Goal: Information Seeking & Learning: Find specific fact

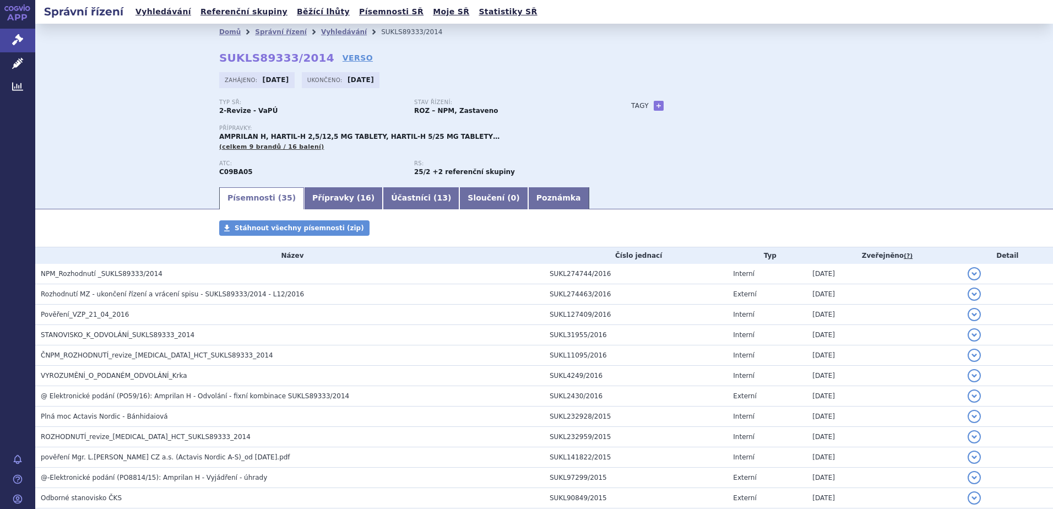
scroll to position [165, 0]
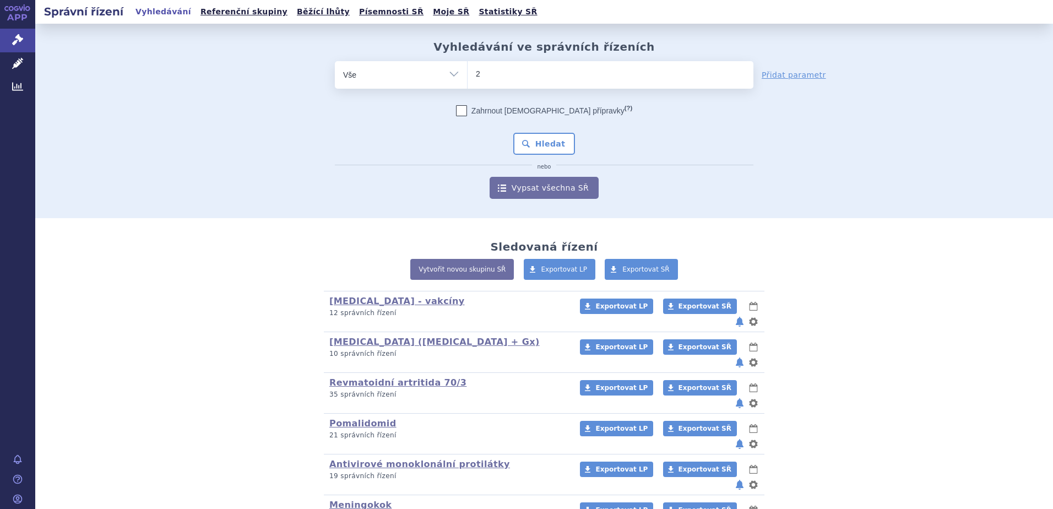
type input "22"
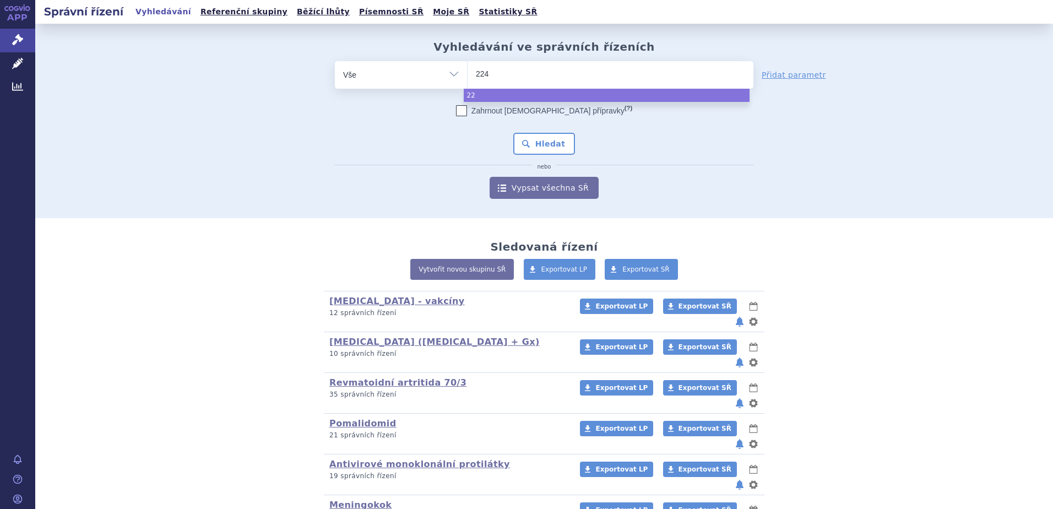
type input "2248"
type input "22484"
type input "224840"
select select "224840"
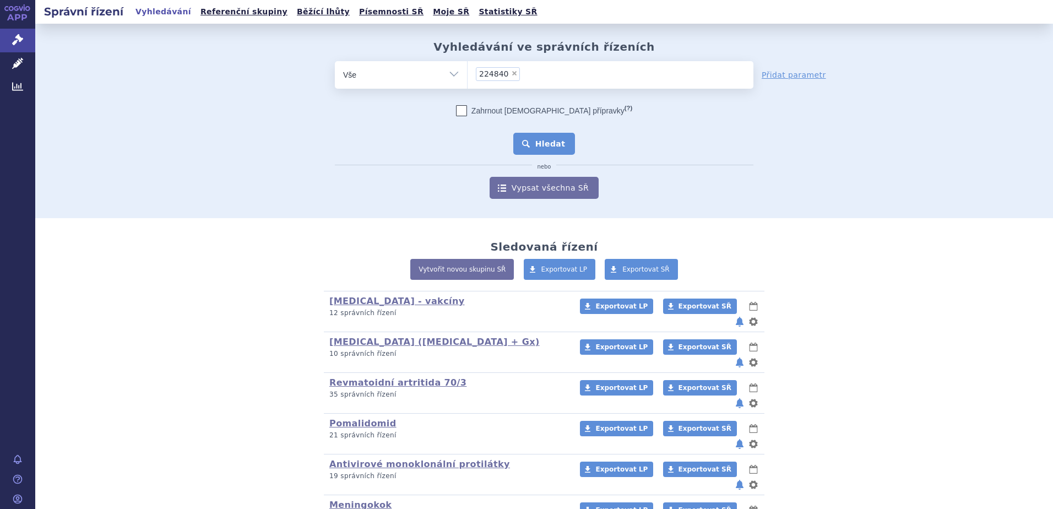
click at [547, 150] on button "Hledat" at bounding box center [544, 144] width 62 height 22
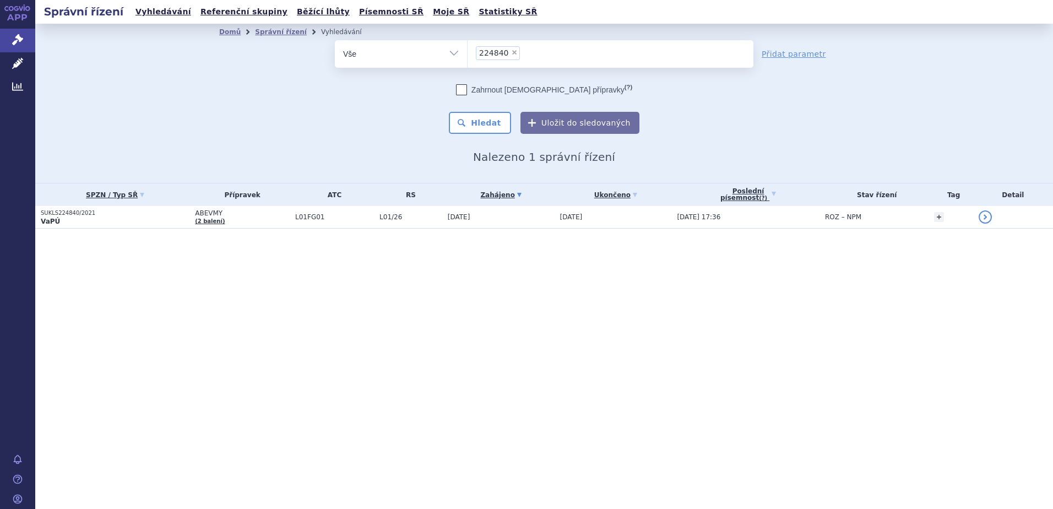
click at [511, 50] on span "×" at bounding box center [514, 52] width 7 height 7
click at [468, 50] on select "224840" at bounding box center [467, 54] width 1 height 28
select select
type input "RAMIPRIL H ACTAVIS"
select select "[MEDICAL_DATA] H ACTAVIS"
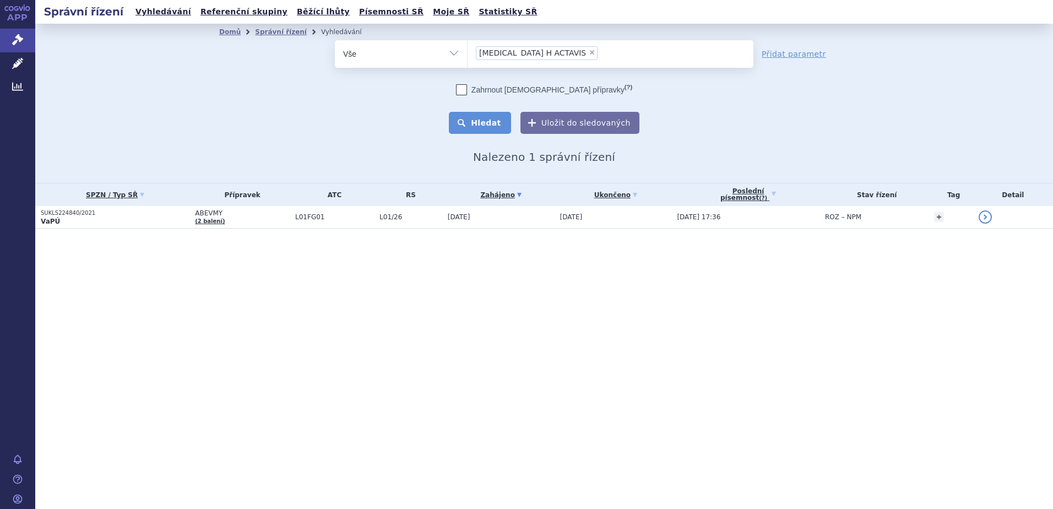
click at [492, 127] on button "Hledat" at bounding box center [480, 123] width 62 height 22
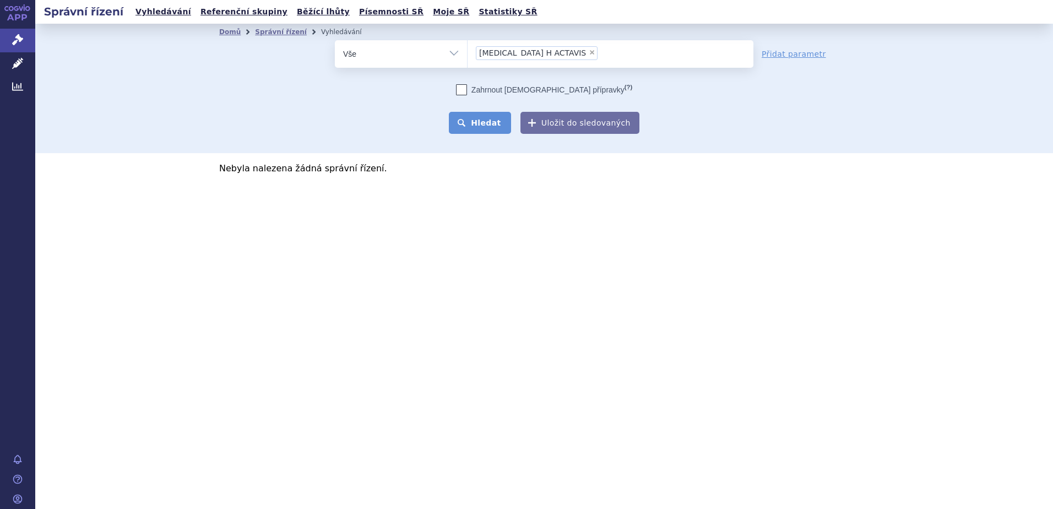
click at [487, 125] on button "Hledat" at bounding box center [480, 123] width 62 height 22
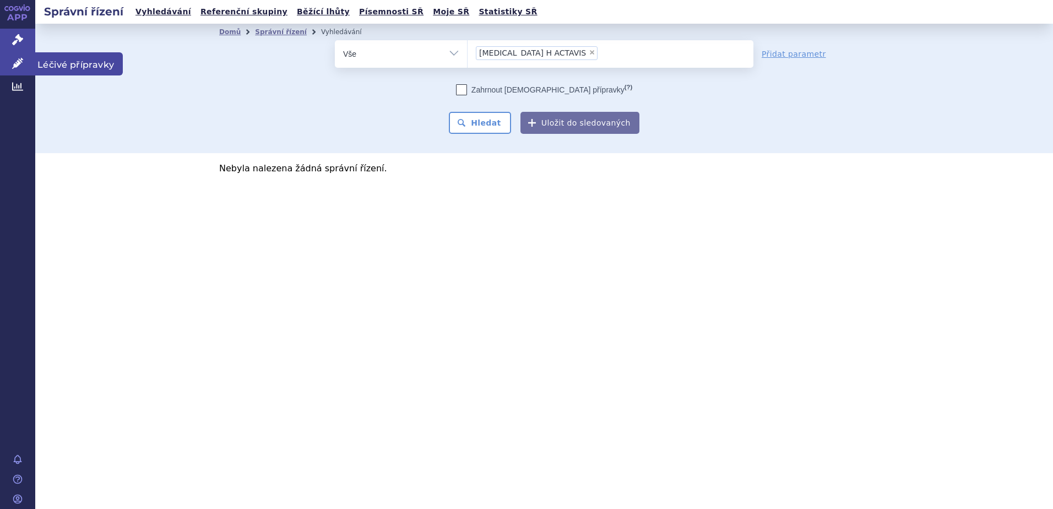
click at [60, 63] on span "Léčivé přípravky" at bounding box center [79, 63] width 88 height 23
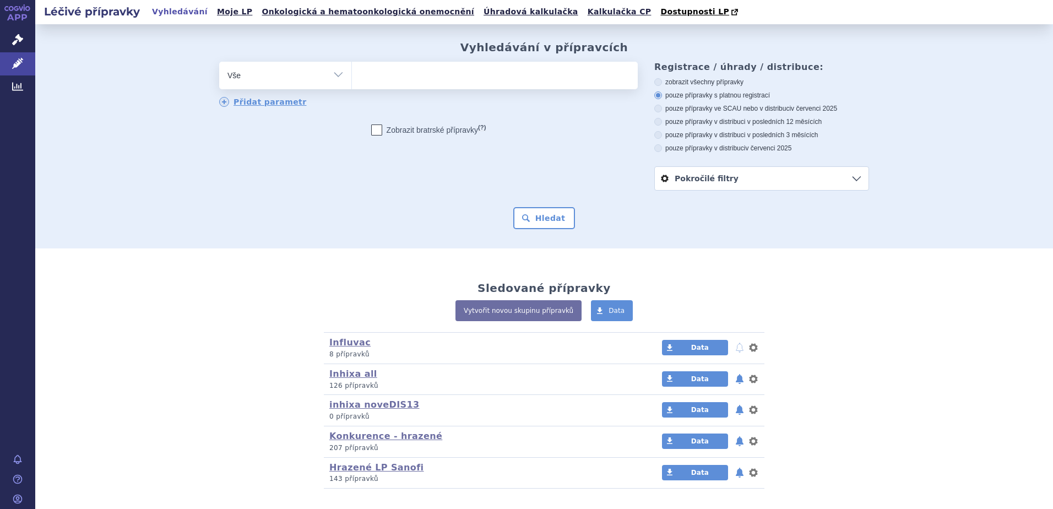
click at [360, 75] on input "search" at bounding box center [363, 74] width 6 height 14
paste input "[MEDICAL_DATA] H ACTAVIS"
type input "[MEDICAL_DATA] H ACTAVIS"
select select "RAMIPRIL H ACTAVIS"
click at [534, 210] on button "Hledat" at bounding box center [544, 218] width 62 height 22
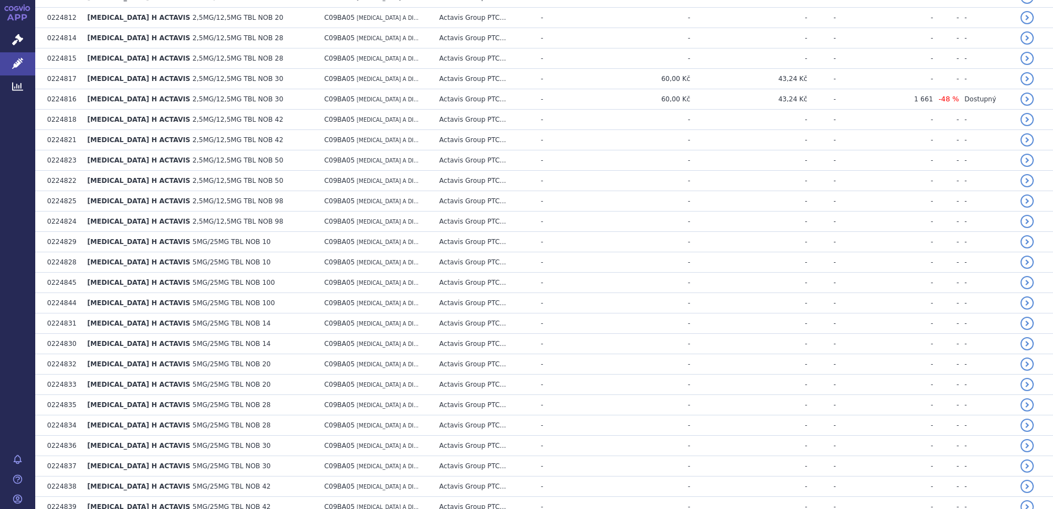
scroll to position [565, 0]
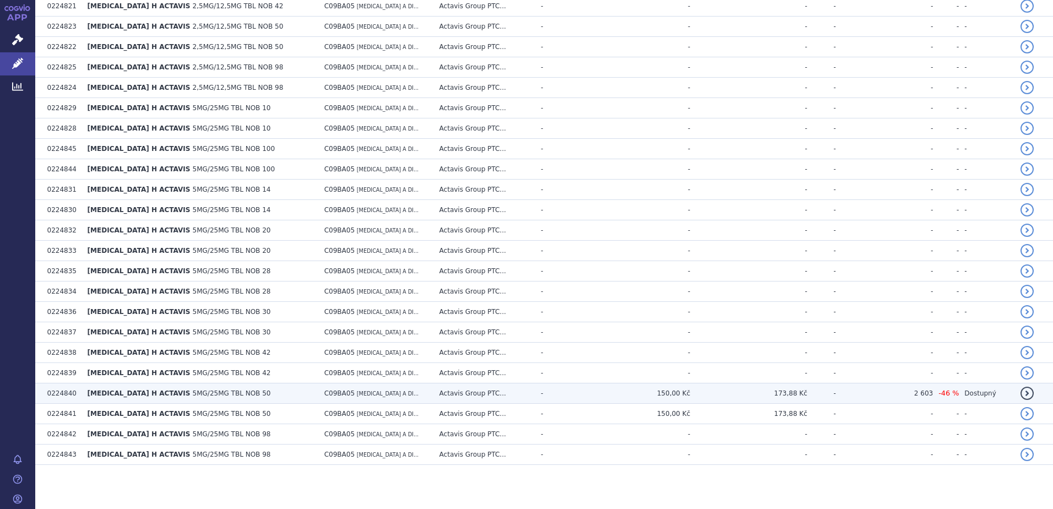
click at [134, 394] on span "RAMIPRIL H ACTAVIS" at bounding box center [139, 393] width 103 height 8
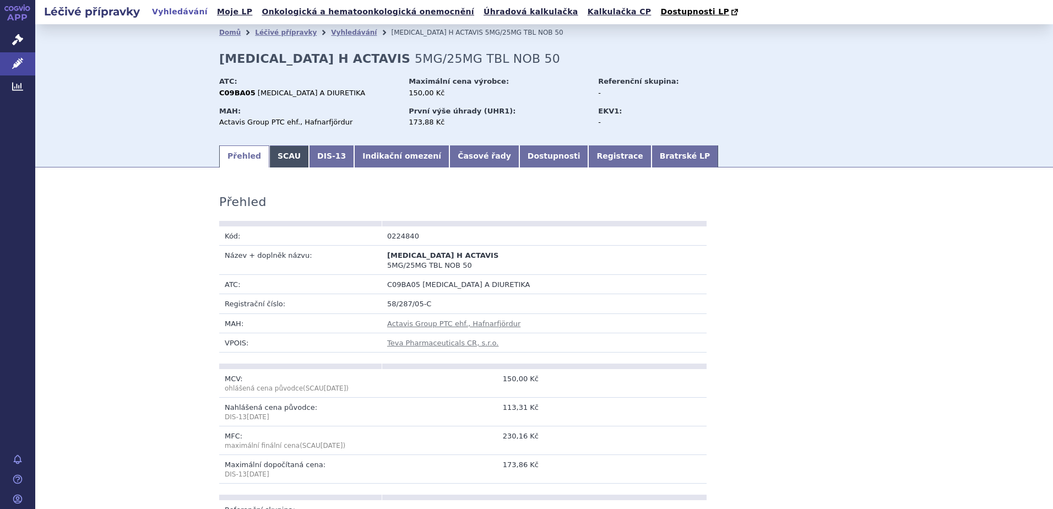
click at [276, 162] on link "SCAU" at bounding box center [289, 156] width 40 height 22
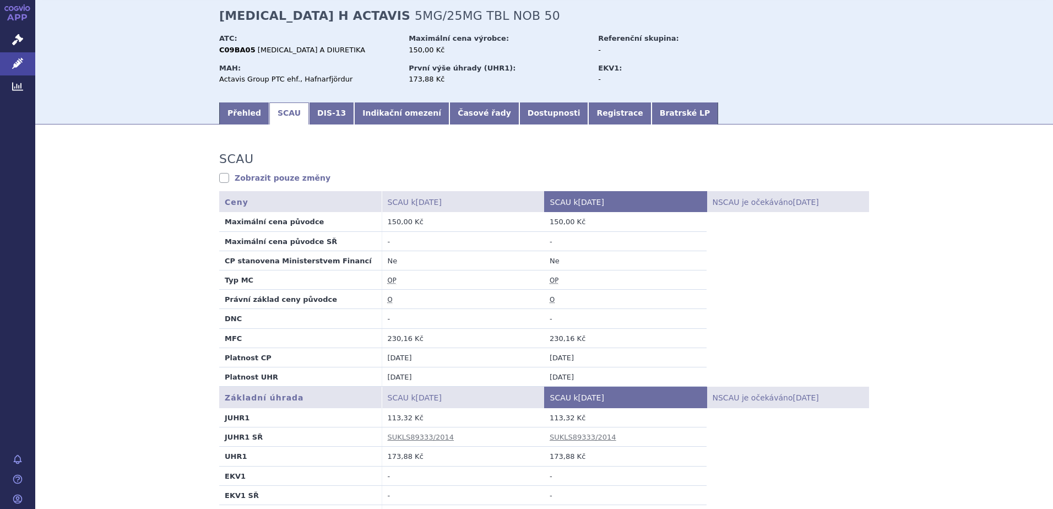
scroll to position [220, 0]
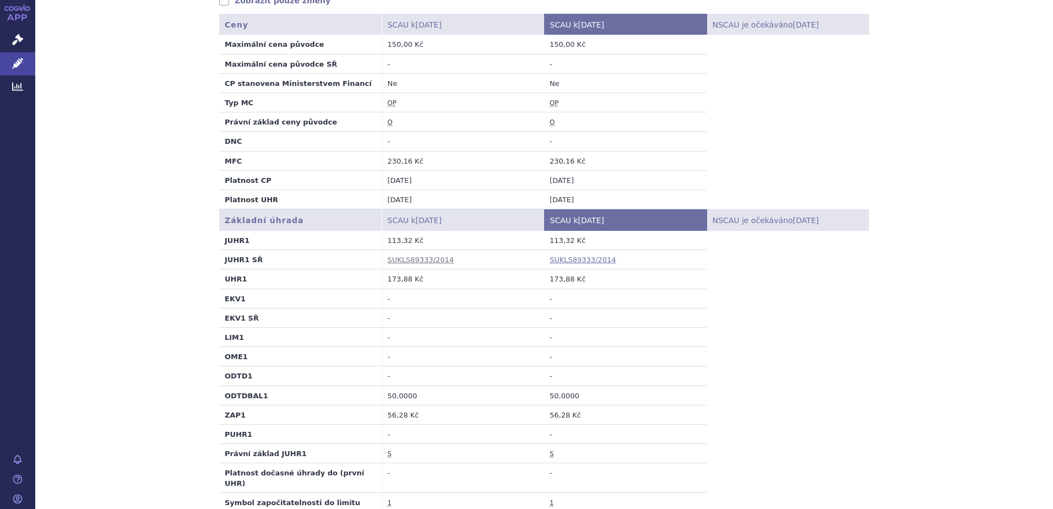
click at [577, 261] on link "SUKLS89333/2014" at bounding box center [583, 260] width 67 height 8
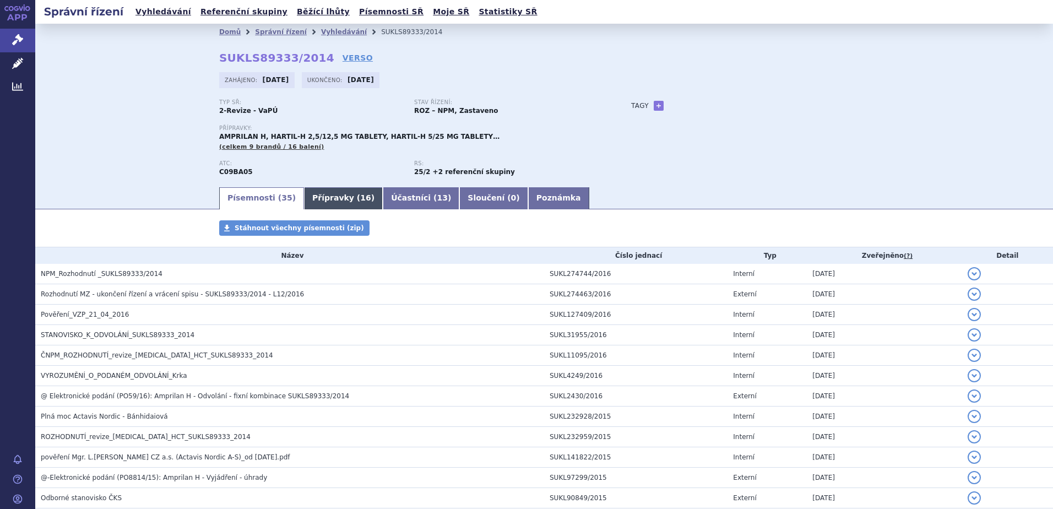
click at [304, 198] on link "Přípravky ( 16 )" at bounding box center [343, 198] width 79 height 22
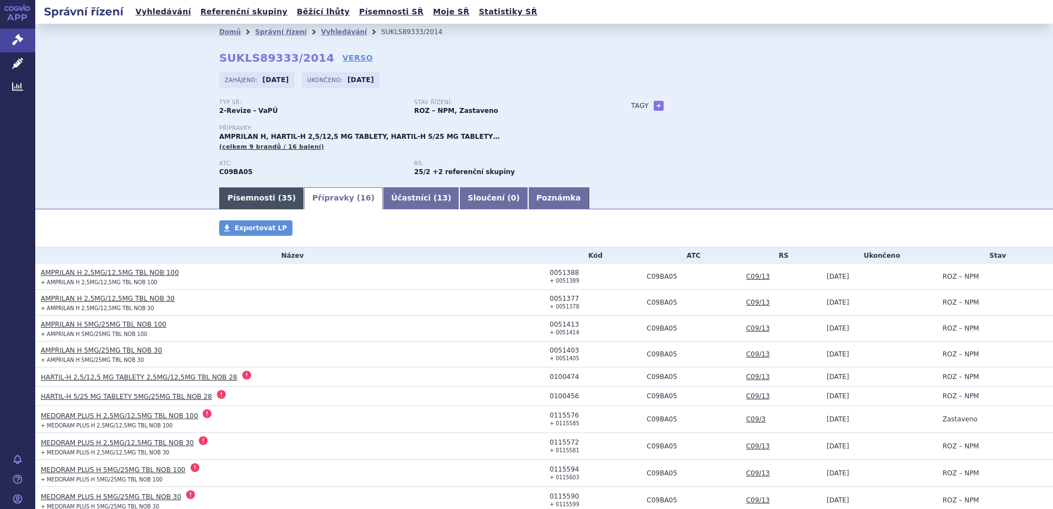
click at [261, 199] on link "Písemnosti ( 35 )" at bounding box center [261, 198] width 85 height 22
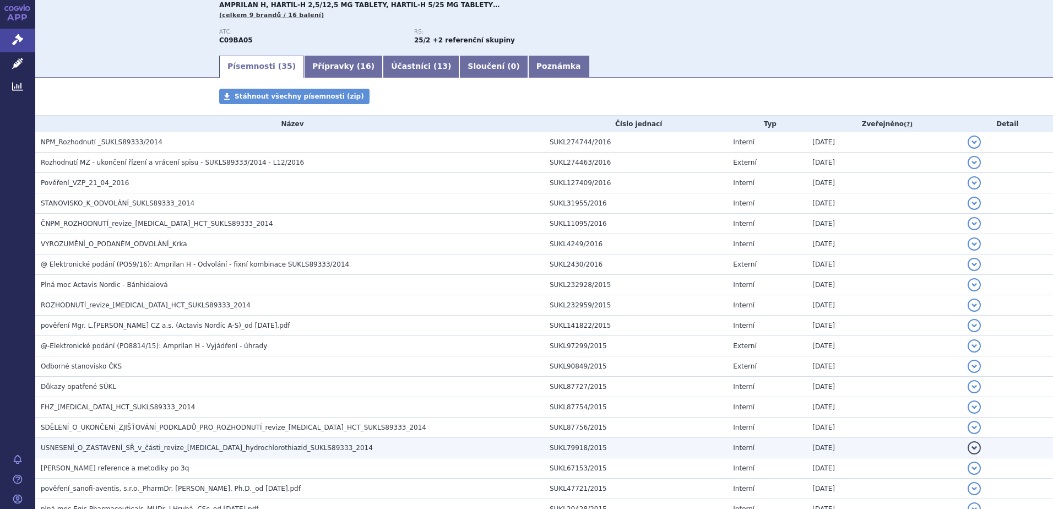
scroll to position [165, 0]
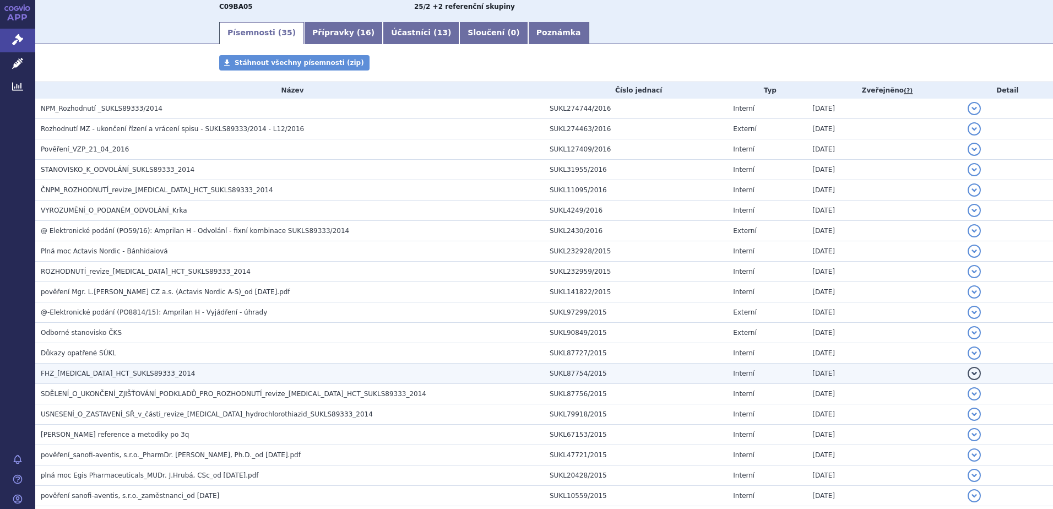
click at [85, 373] on span "FHZ_ramipril_HCT_SUKLS89333_2014" at bounding box center [118, 374] width 154 height 8
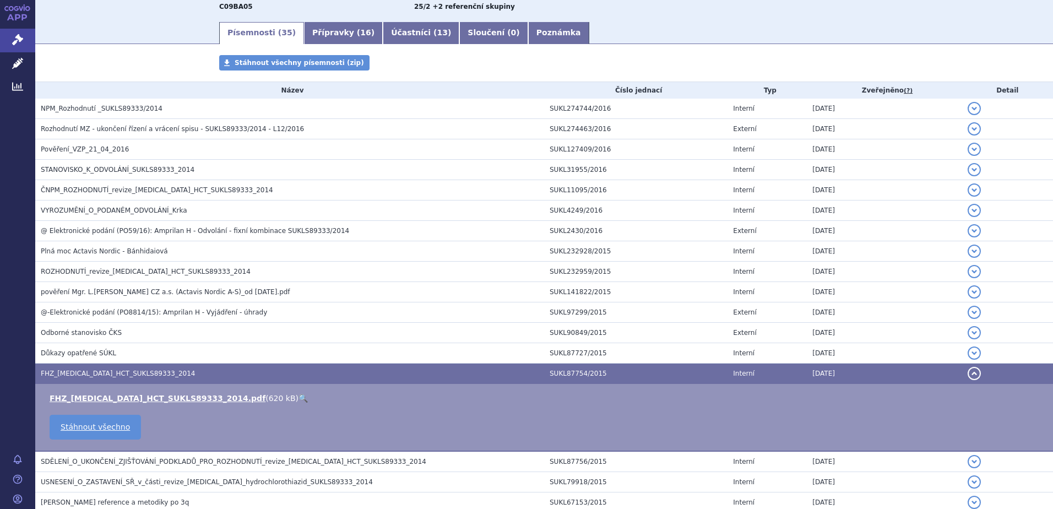
click at [299, 398] on link "🔍" at bounding box center [303, 398] width 9 height 9
click at [52, 63] on span "Léčivé přípravky" at bounding box center [79, 63] width 88 height 23
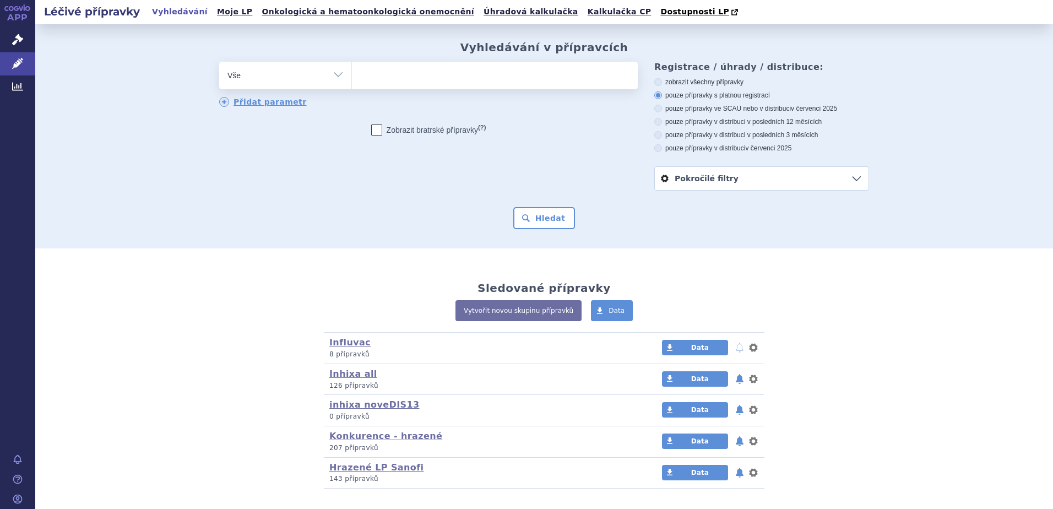
click at [376, 74] on ul at bounding box center [495, 73] width 286 height 23
click at [352, 74] on select at bounding box center [351, 75] width 1 height 28
paste input "AMESOS"
type input "AMESOS"
select select "AMESOS"
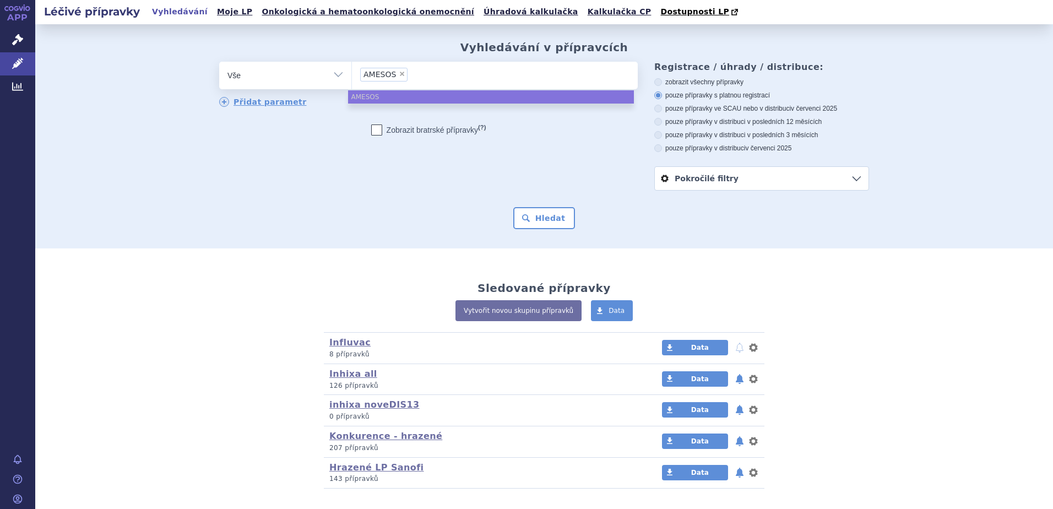
click at [386, 97] on ul "AMESOS" at bounding box center [491, 96] width 286 height 13
click at [530, 225] on button "Hledat" at bounding box center [544, 218] width 62 height 22
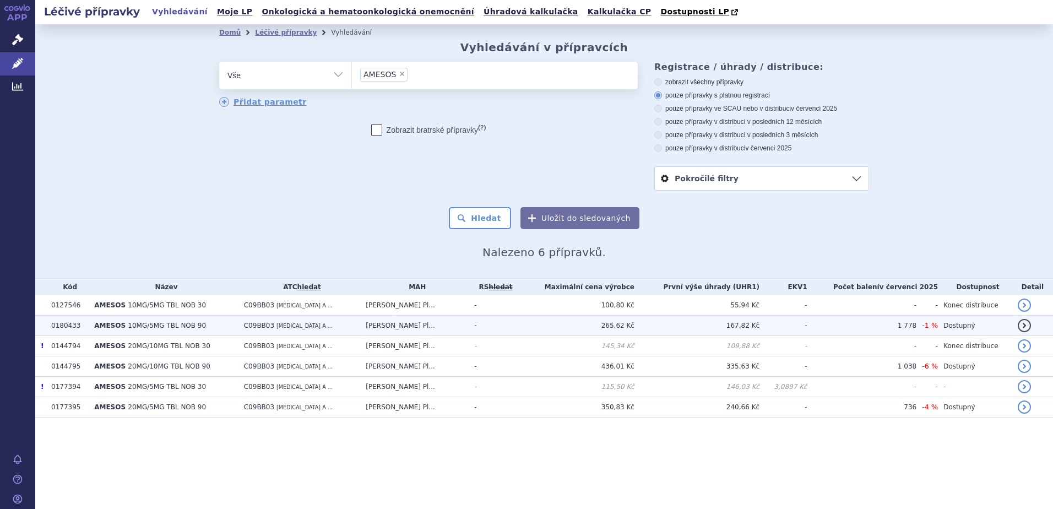
click at [930, 328] on span "-1 %" at bounding box center [930, 325] width 16 height 8
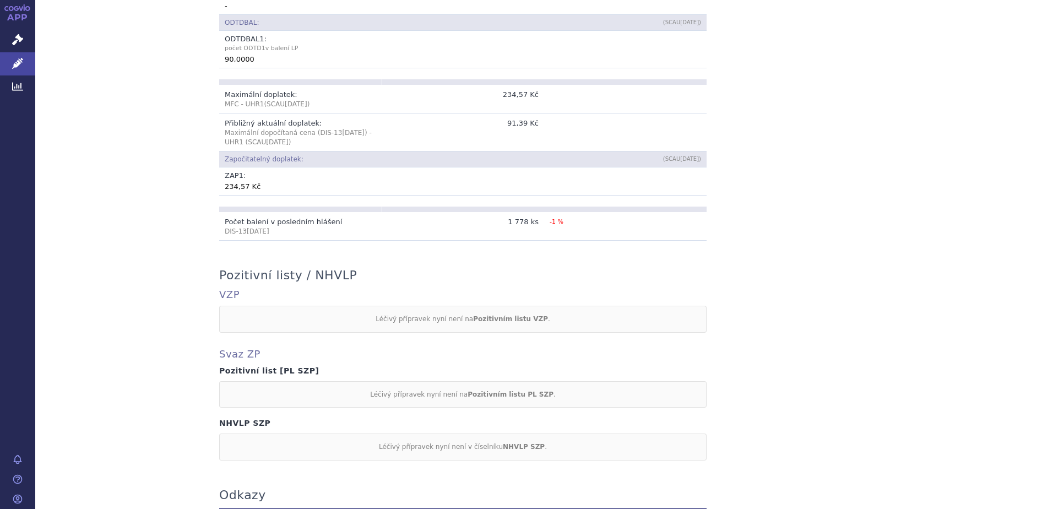
scroll to position [877, 0]
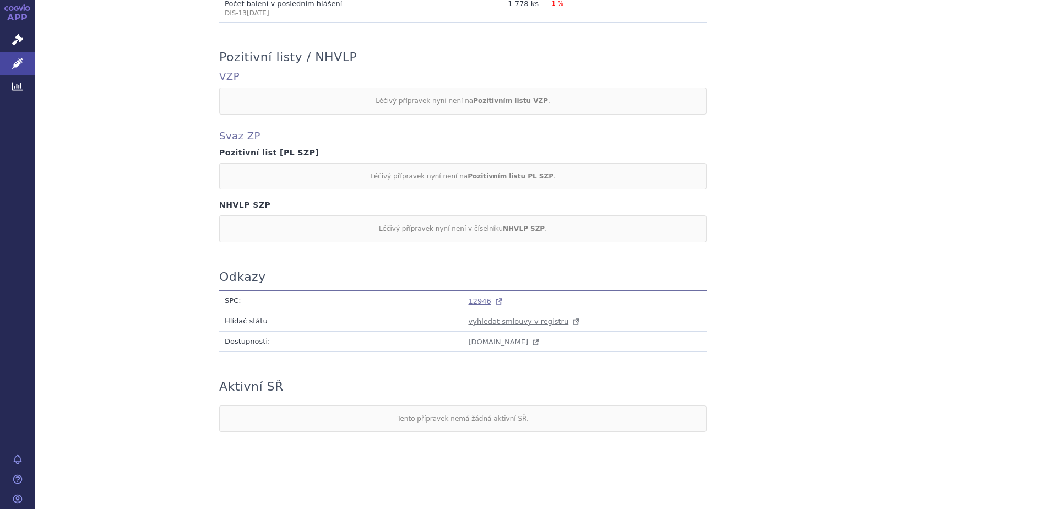
click at [479, 301] on span "12946" at bounding box center [480, 301] width 23 height 8
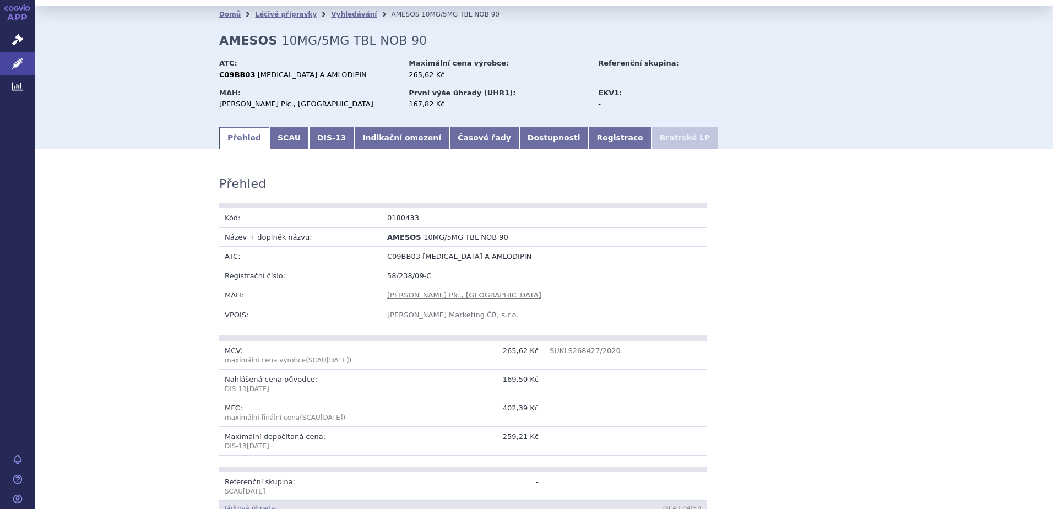
scroll to position [0, 0]
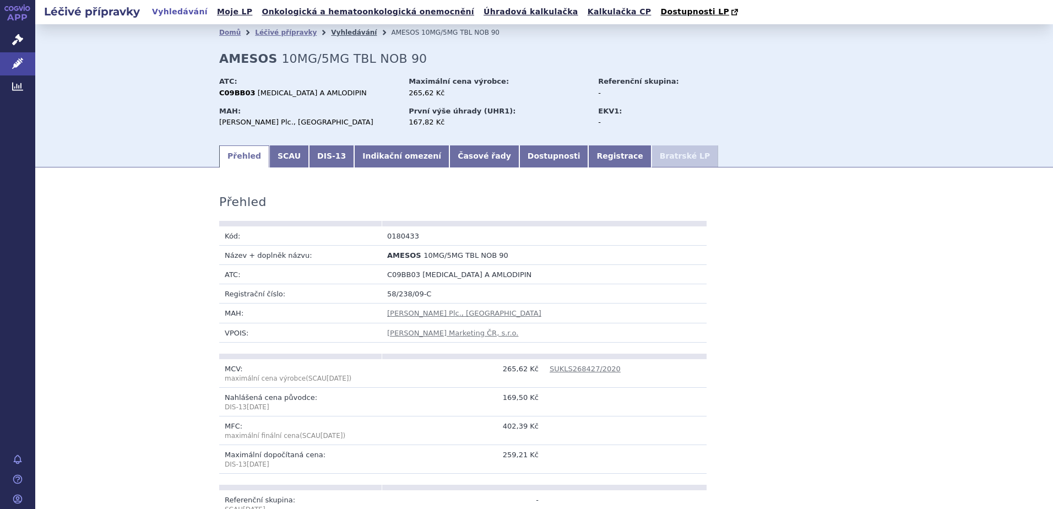
click at [331, 32] on link "Vyhledávání" at bounding box center [354, 33] width 46 height 8
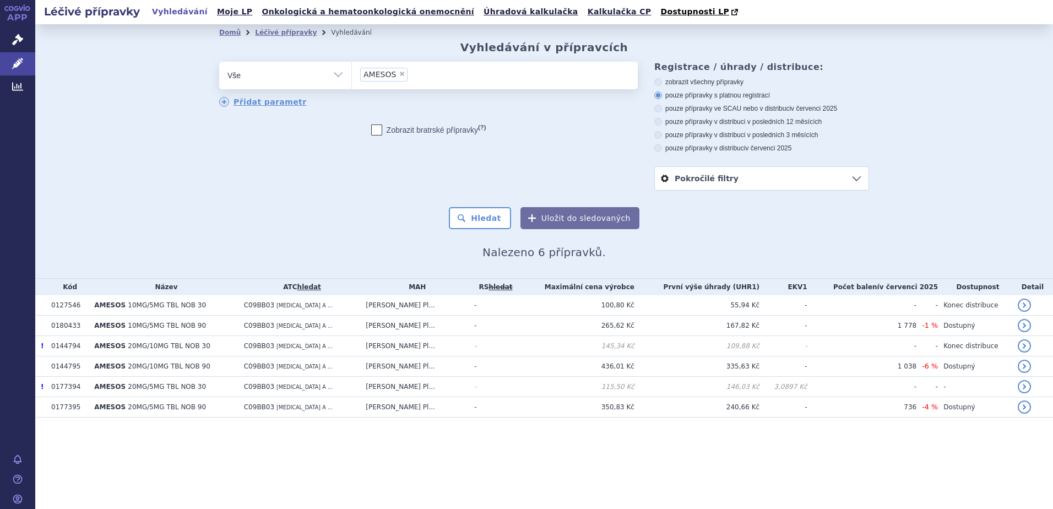
click at [399, 74] on span "×" at bounding box center [402, 74] width 7 height 7
click at [352, 74] on select "AMESOS" at bounding box center [351, 75] width 1 height 28
select select
type input "147553"
select select "147553"
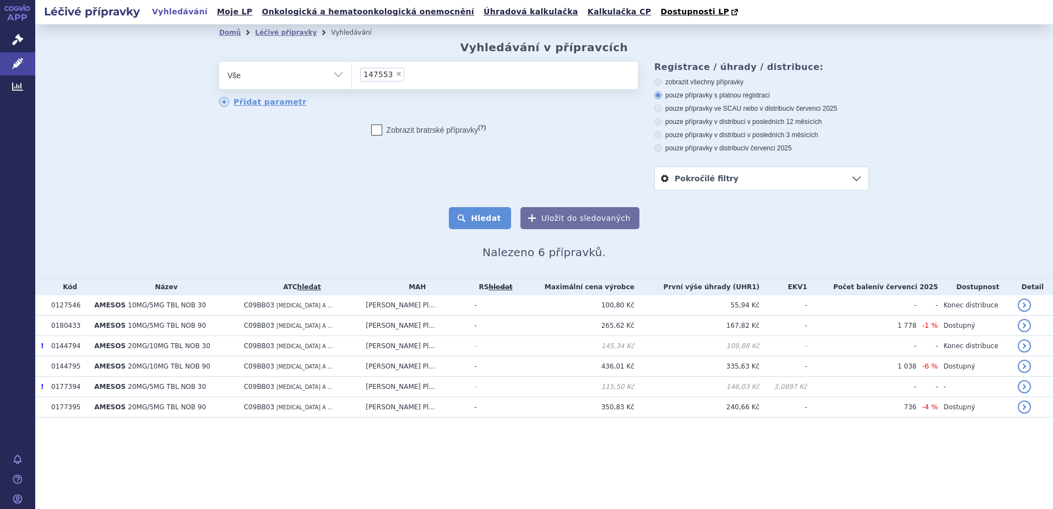
click at [475, 223] on button "Hledat" at bounding box center [480, 218] width 62 height 22
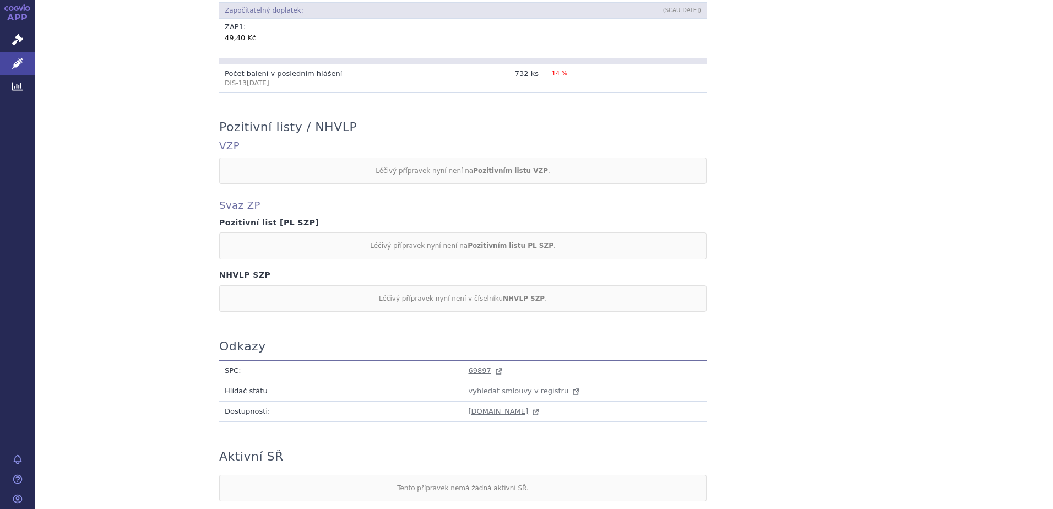
scroll to position [826, 0]
click at [475, 366] on span "69897" at bounding box center [480, 370] width 23 height 8
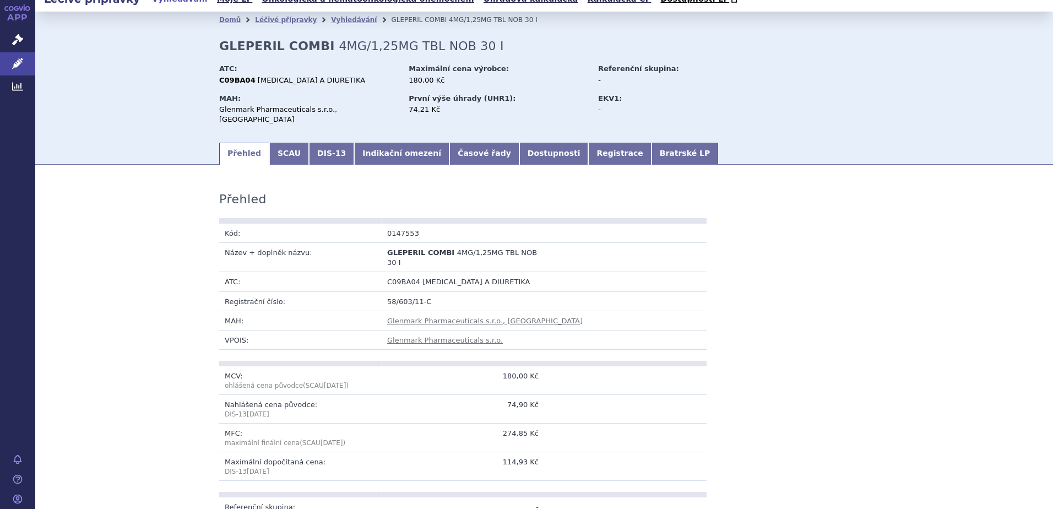
scroll to position [0, 0]
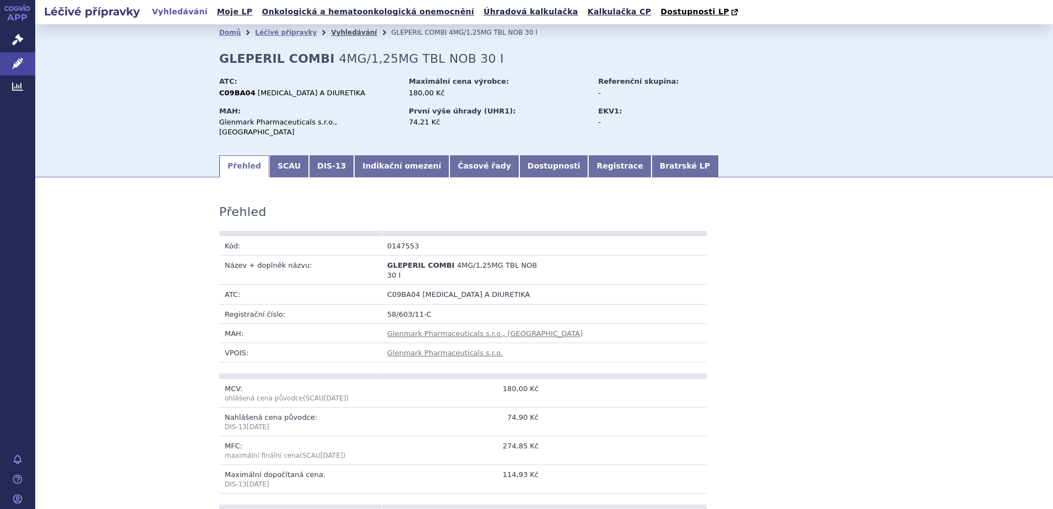
click at [333, 35] on link "Vyhledávání" at bounding box center [354, 33] width 46 height 8
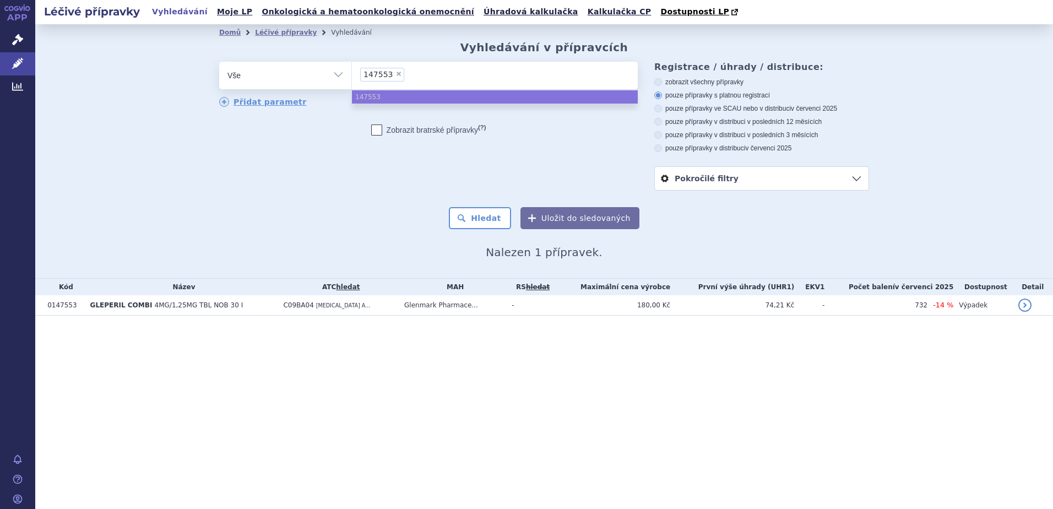
click at [395, 77] on span "×" at bounding box center [398, 74] width 7 height 7
click at [352, 77] on select "147553" at bounding box center [351, 75] width 1 height 28
select select
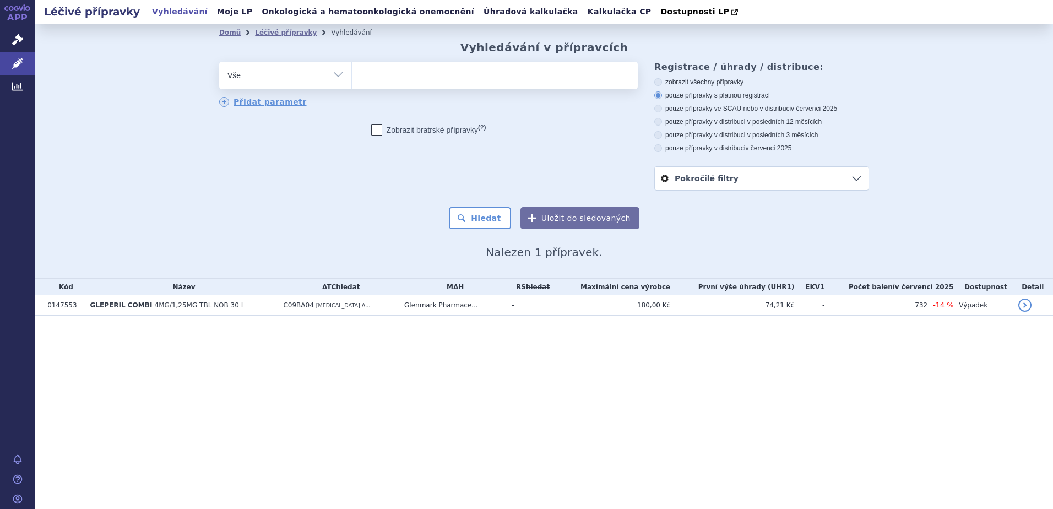
type input "220632"
select select "220632"
click at [485, 215] on button "Hledat" at bounding box center [480, 218] width 62 height 22
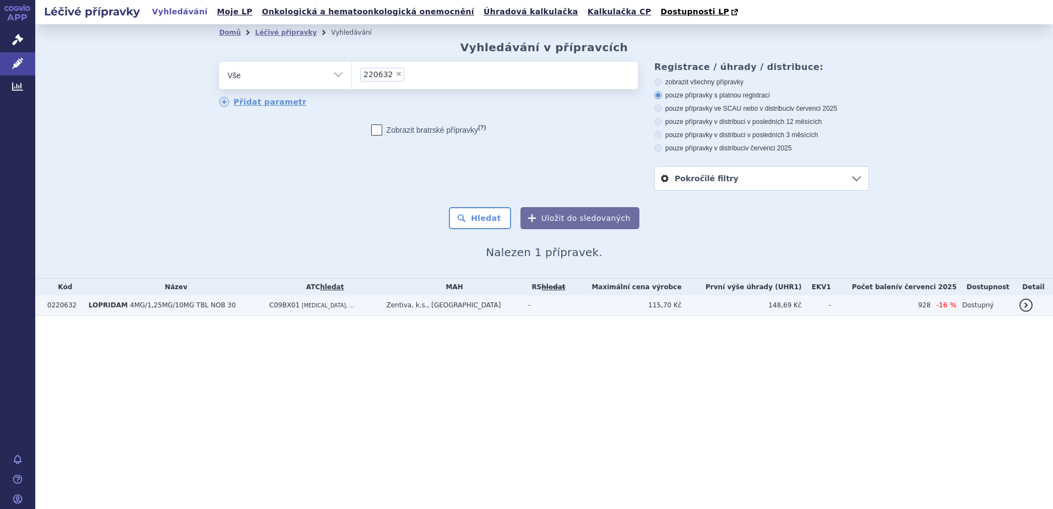
drag, startPoint x: 158, startPoint y: 309, endPoint x: 158, endPoint y: 302, distance: 7.2
click at [158, 308] on span "4MG/1,25MG/10MG TBL NOB 30" at bounding box center [183, 305] width 106 height 8
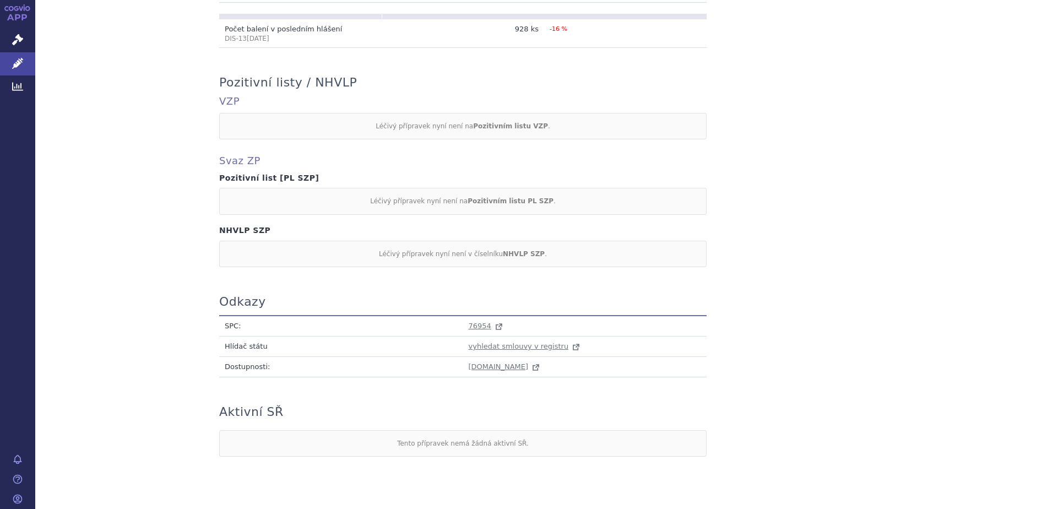
scroll to position [877, 0]
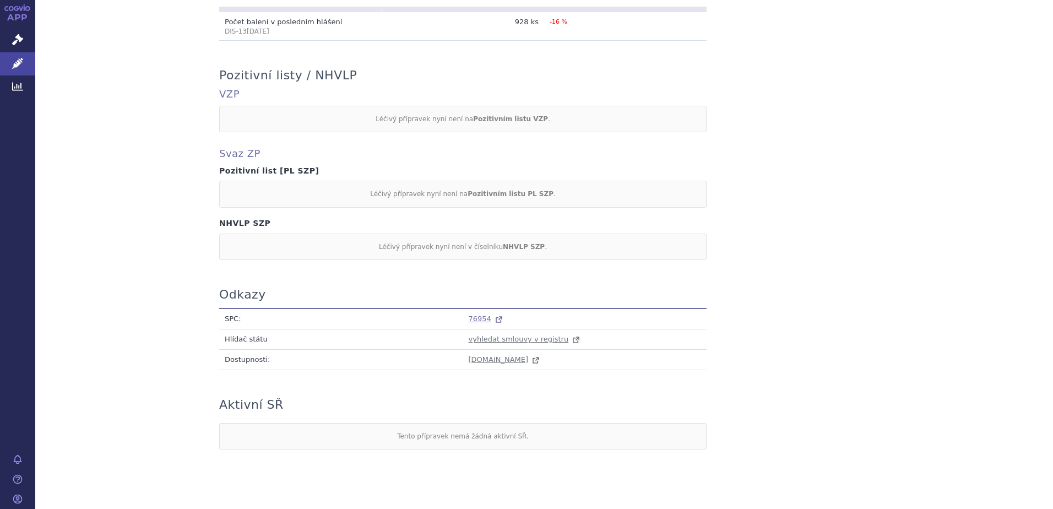
click at [471, 314] on span "76954" at bounding box center [480, 318] width 23 height 8
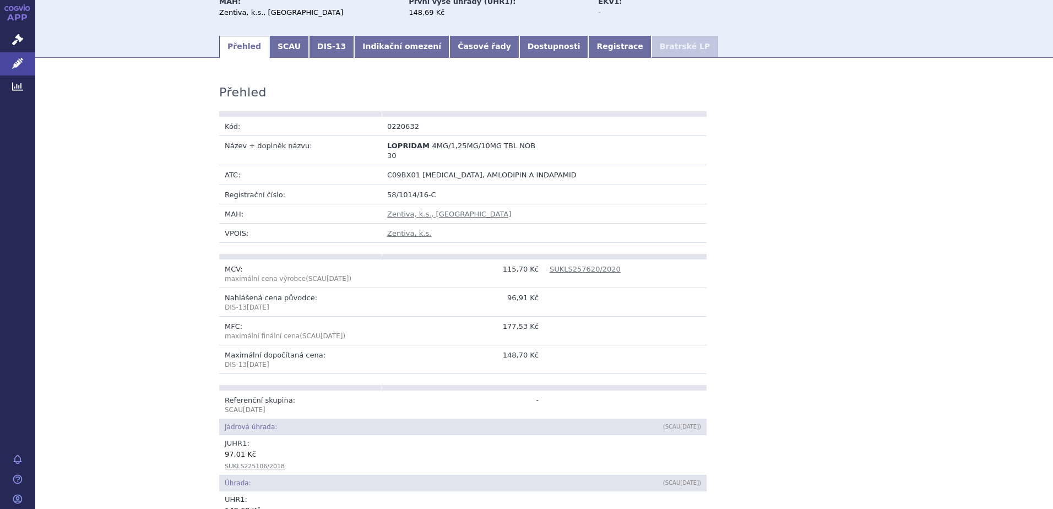
scroll to position [0, 0]
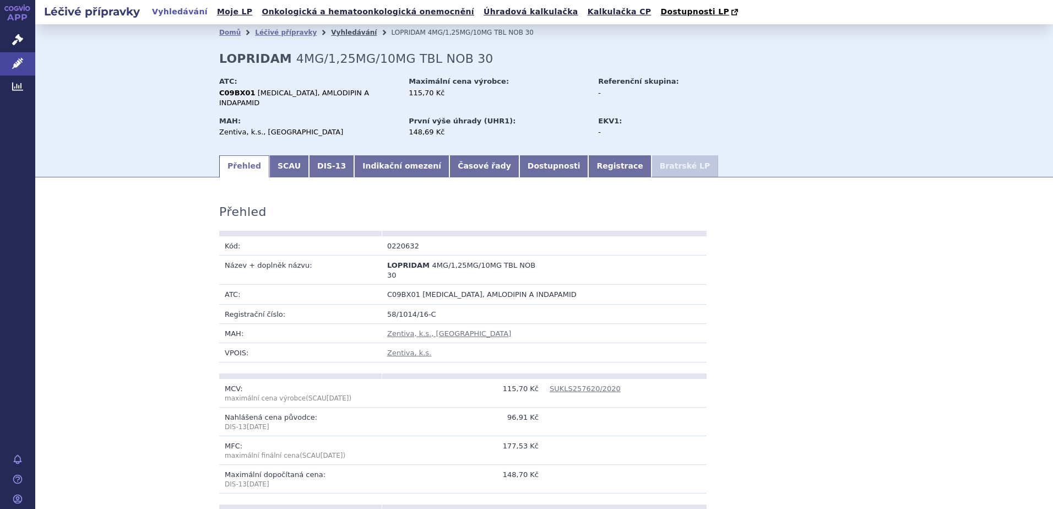
click at [339, 36] on link "Vyhledávání" at bounding box center [354, 33] width 46 height 8
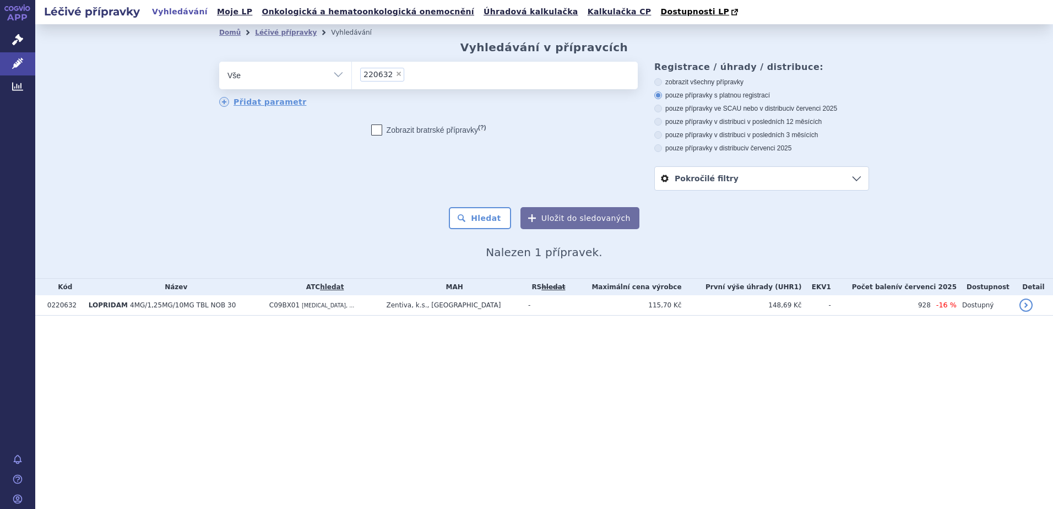
click at [395, 75] on span "×" at bounding box center [398, 74] width 7 height 7
click at [352, 75] on select "220632" at bounding box center [351, 75] width 1 height 28
select select
type input "206485"
select select "206485"
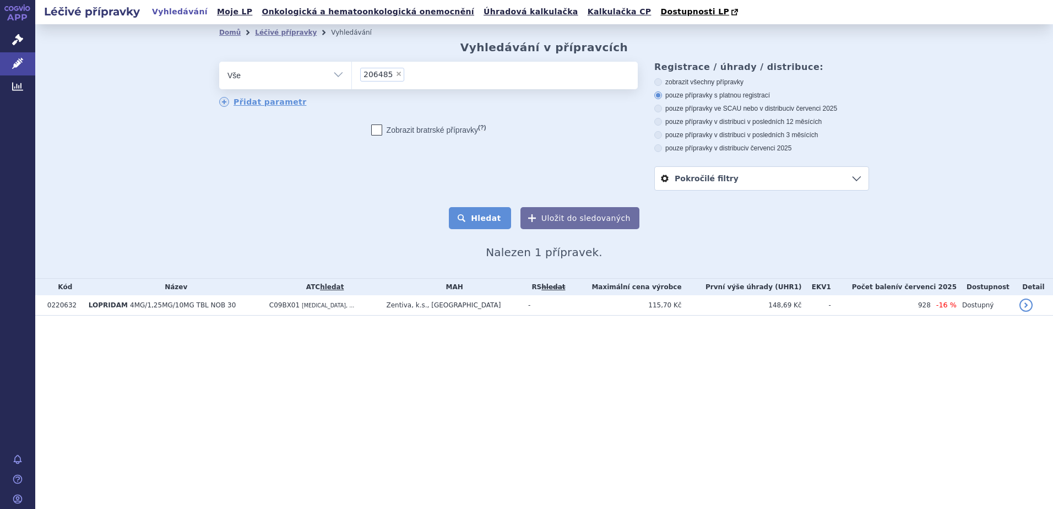
click at [480, 226] on button "Hledat" at bounding box center [480, 218] width 62 height 22
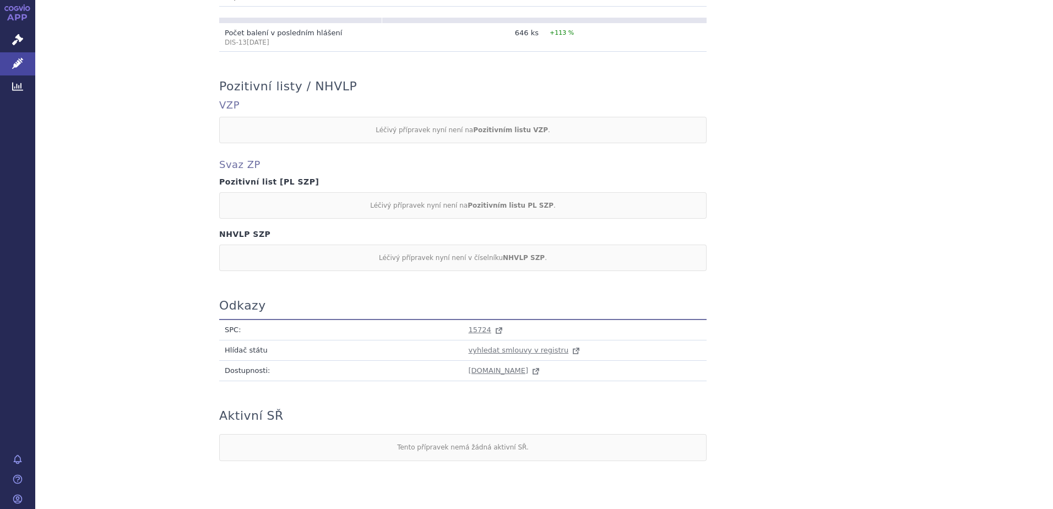
scroll to position [877, 0]
click at [473, 324] on span "15724" at bounding box center [480, 328] width 23 height 8
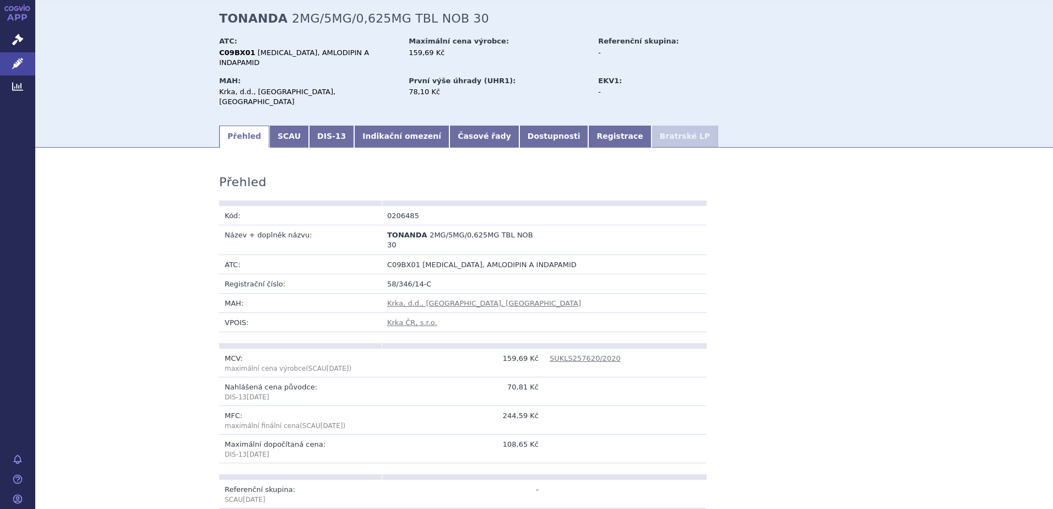
scroll to position [0, 0]
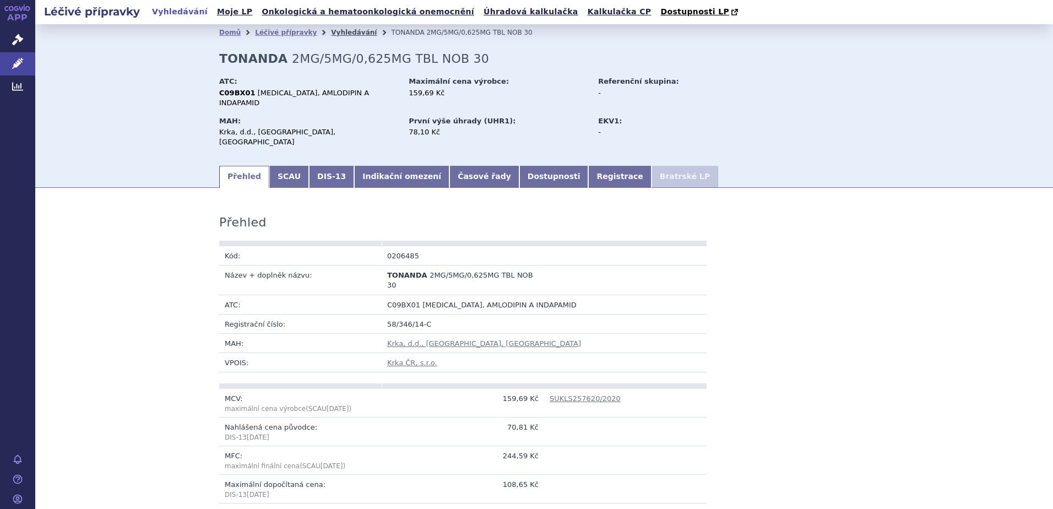
click at [331, 34] on link "Vyhledávání" at bounding box center [354, 33] width 46 height 8
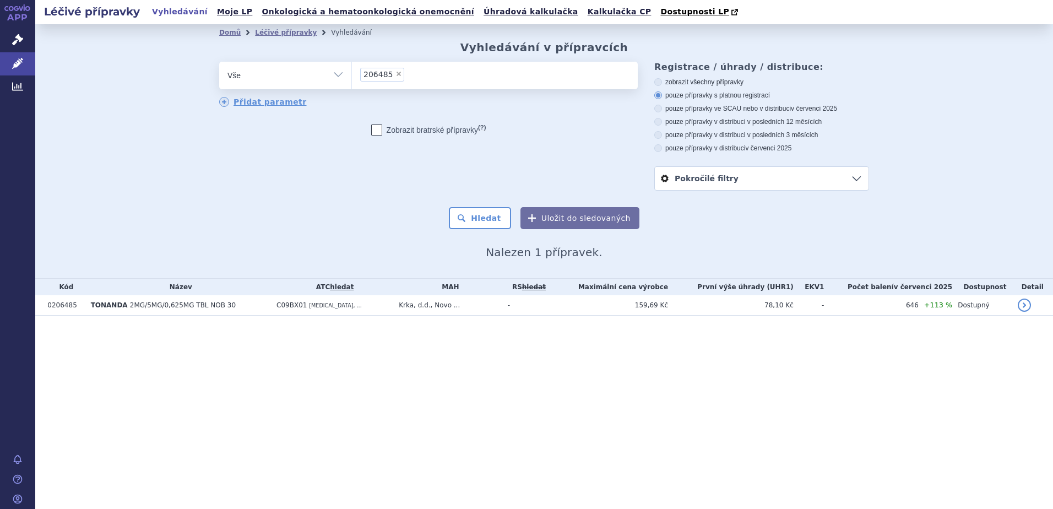
click at [395, 74] on span "×" at bounding box center [398, 74] width 7 height 7
click at [352, 74] on select "206485" at bounding box center [351, 75] width 1 height 28
select select
paste input "213264"
type input "213264"
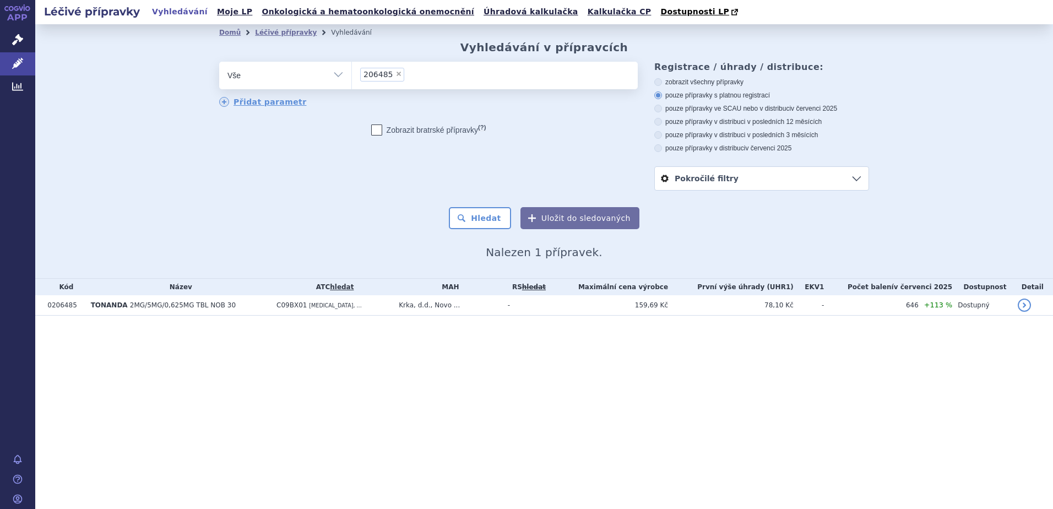
select select "213264"
click at [491, 217] on button "Hledat" at bounding box center [480, 218] width 62 height 22
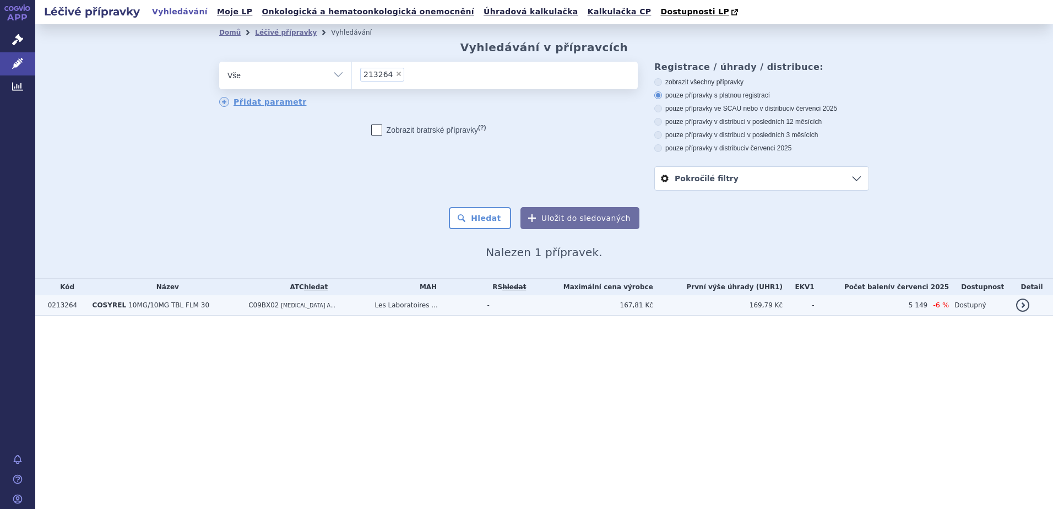
click at [223, 307] on td "COSYREL 10MG/10MG TBL FLM 30" at bounding box center [165, 305] width 156 height 20
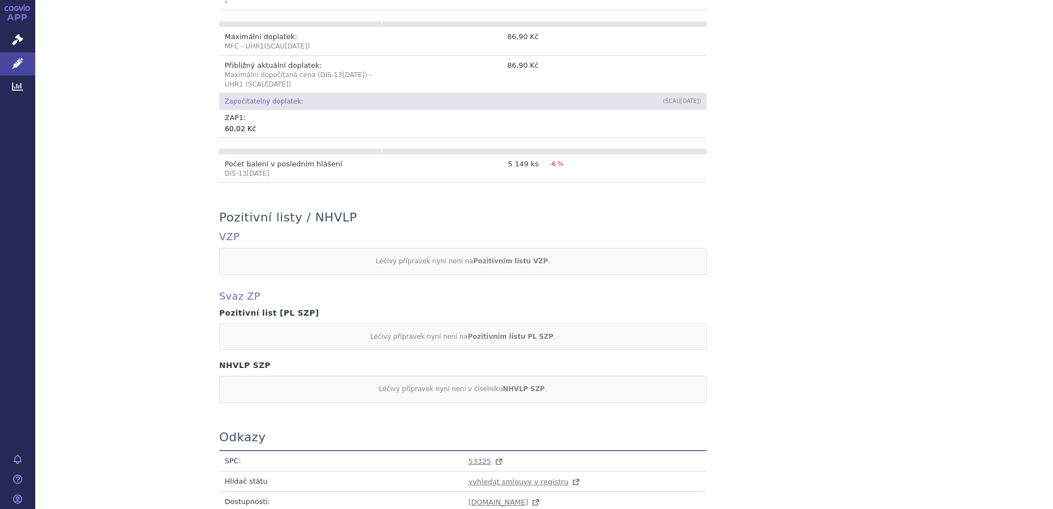
scroll to position [877, 0]
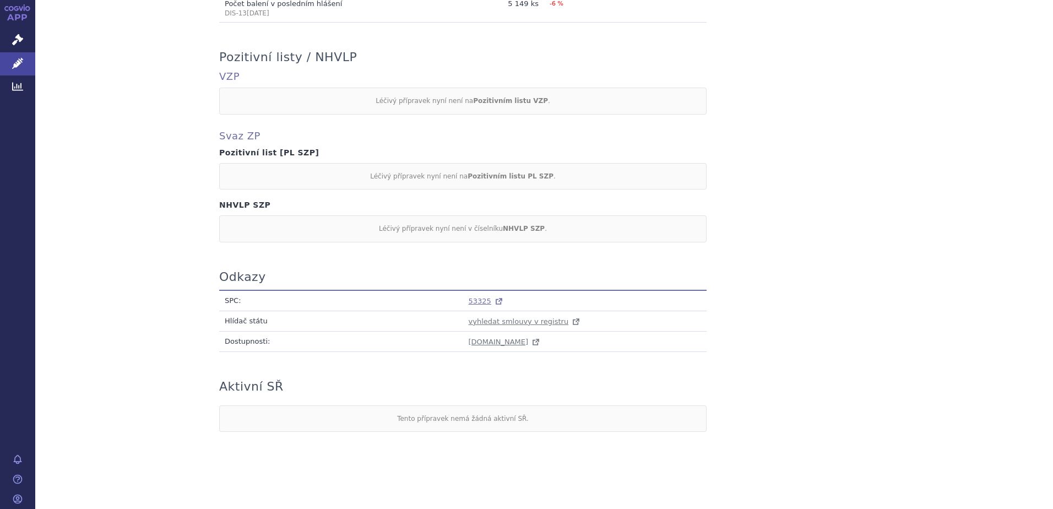
click at [472, 303] on span "53325" at bounding box center [480, 301] width 23 height 8
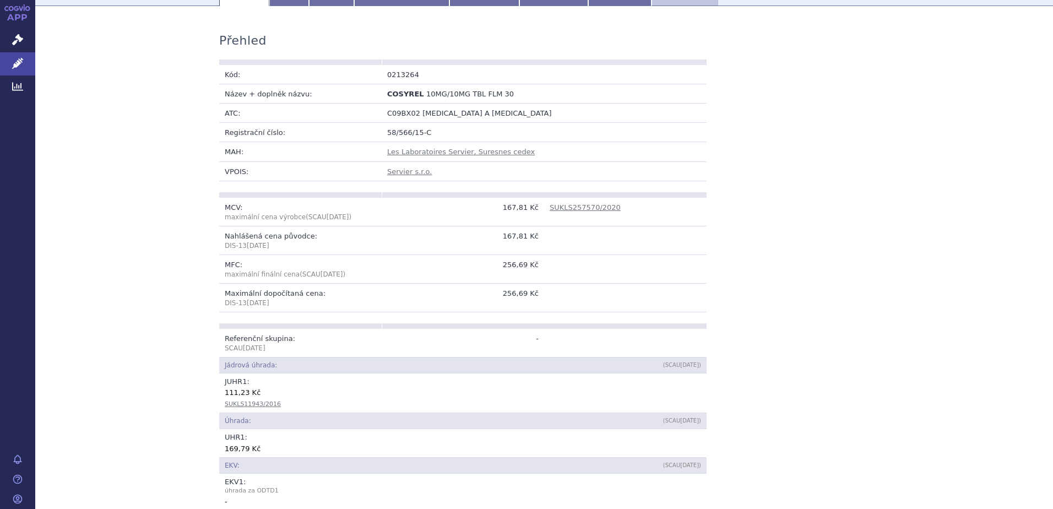
scroll to position [0, 0]
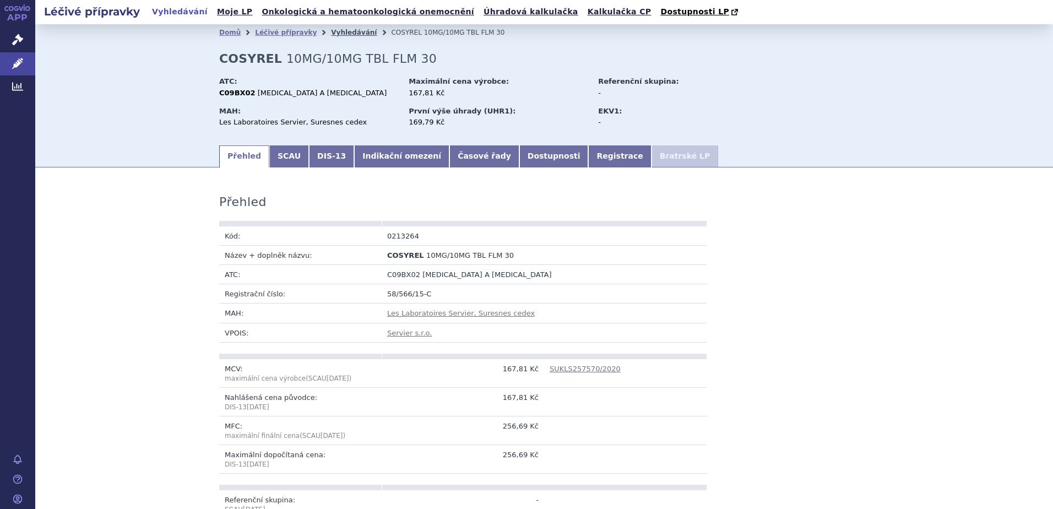
click at [331, 34] on link "Vyhledávání" at bounding box center [354, 33] width 46 height 8
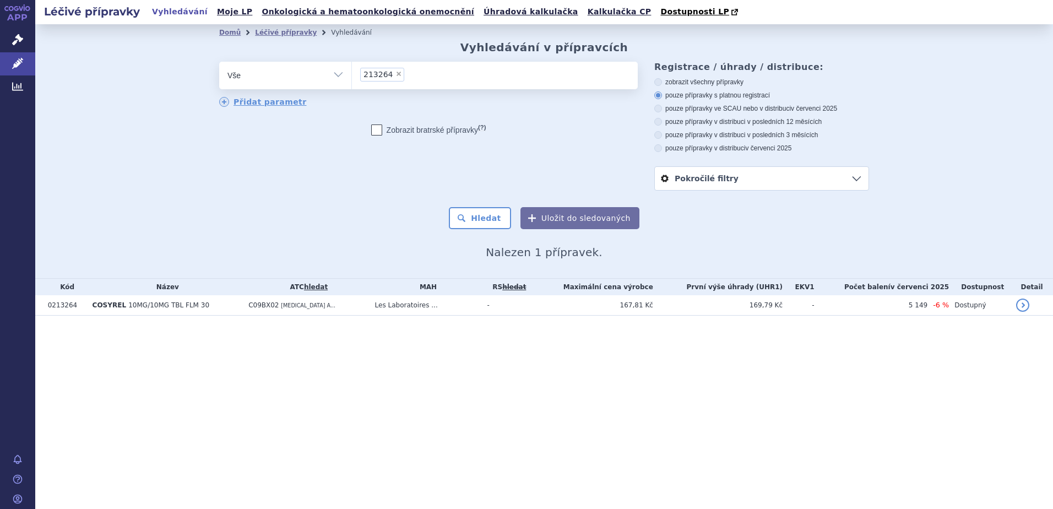
click at [395, 73] on span "×" at bounding box center [398, 74] width 7 height 7
click at [352, 73] on select "213264" at bounding box center [351, 75] width 1 height 28
select select
type input "213261"
select select "213261"
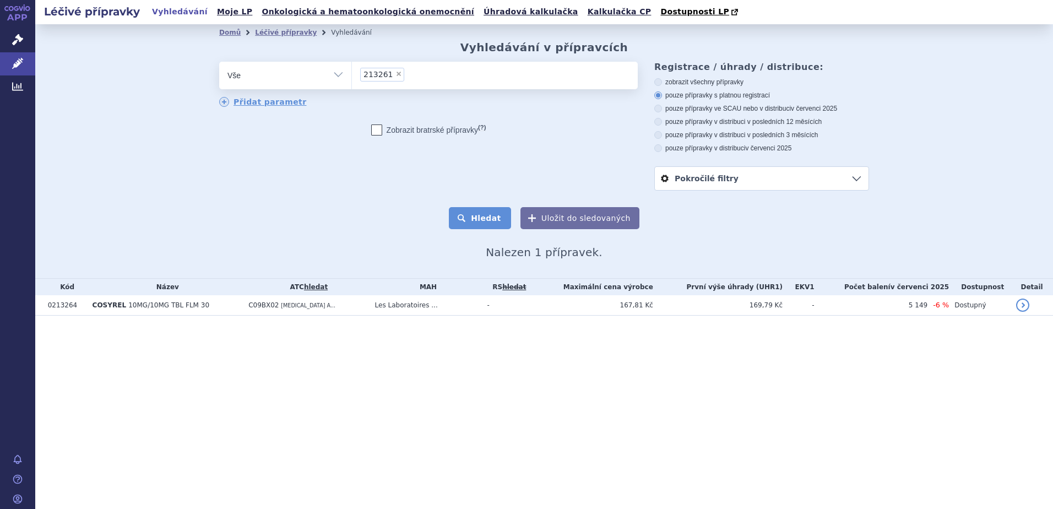
click at [489, 223] on button "Hledat" at bounding box center [480, 218] width 62 height 22
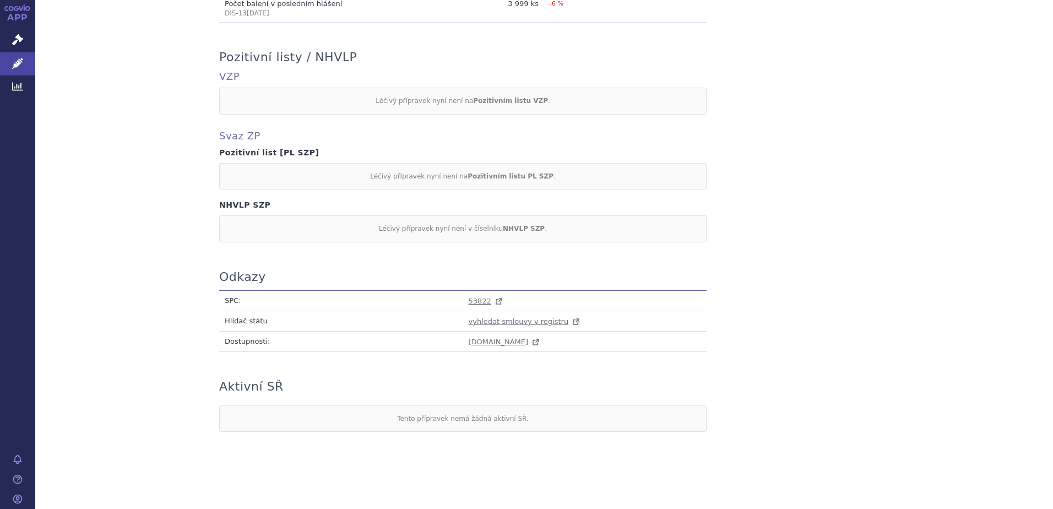
scroll to position [877, 0]
click at [473, 299] on span "53822" at bounding box center [480, 301] width 23 height 8
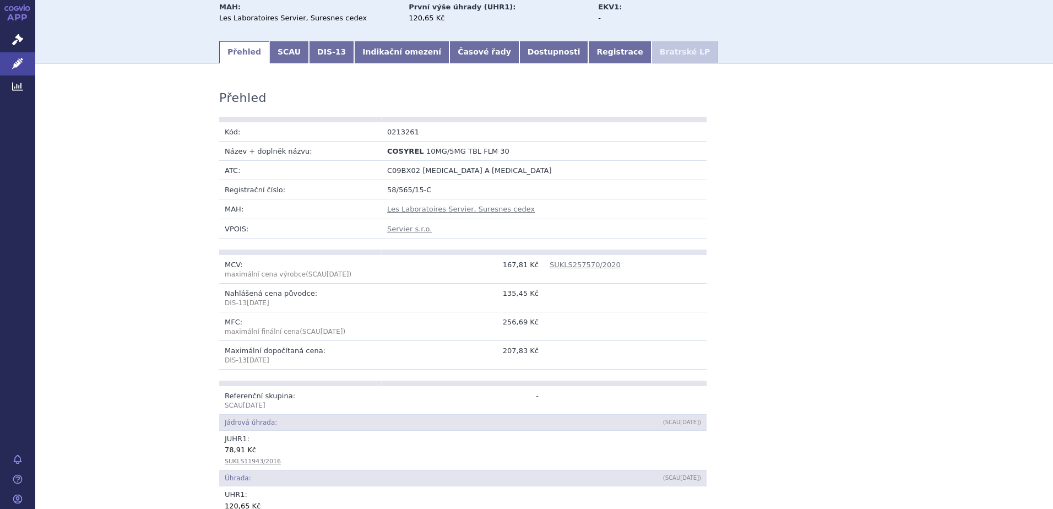
scroll to position [0, 0]
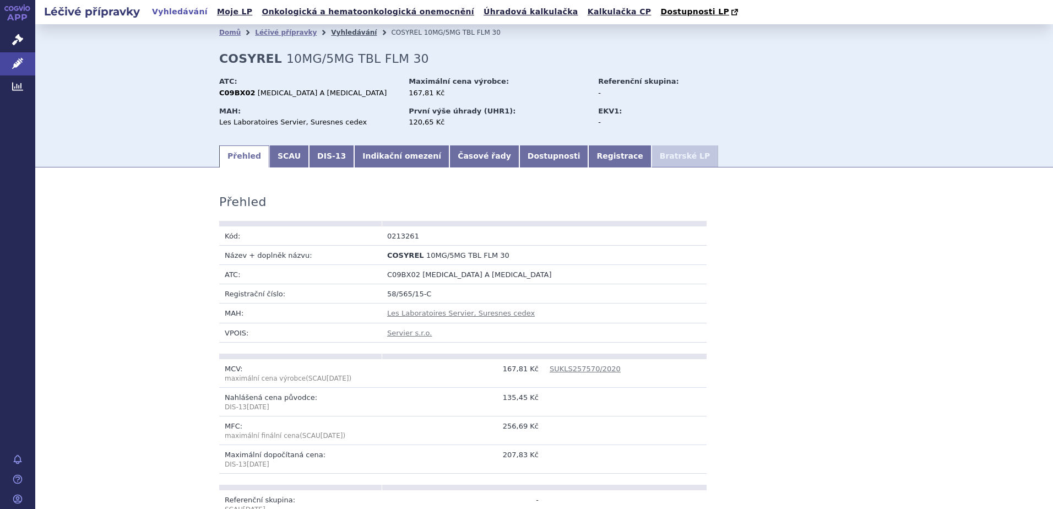
click at [333, 29] on link "Vyhledávání" at bounding box center [354, 33] width 46 height 8
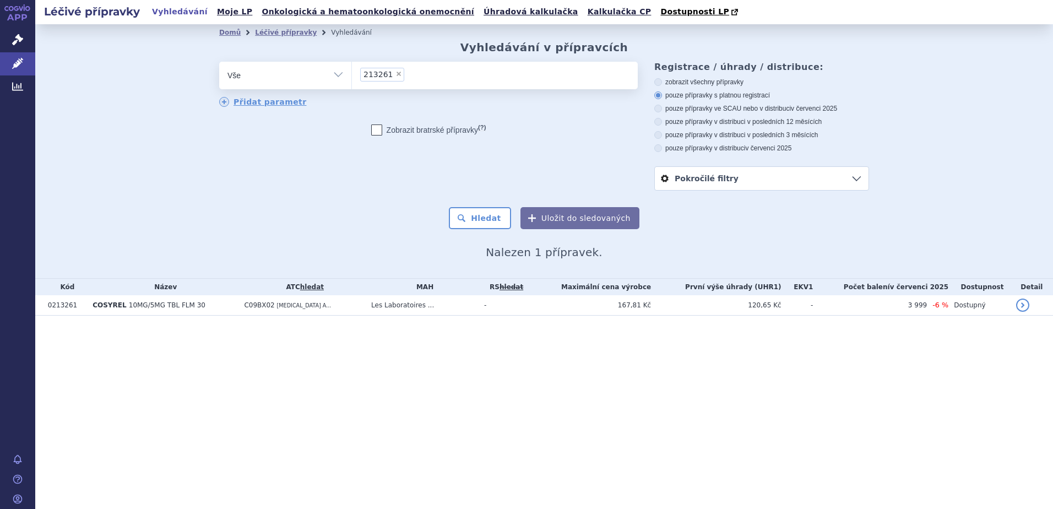
click at [395, 73] on span "×" at bounding box center [398, 74] width 7 height 7
click at [352, 73] on select "213261" at bounding box center [351, 75] width 1 height 28
select select
type input "247604"
select select "247604"
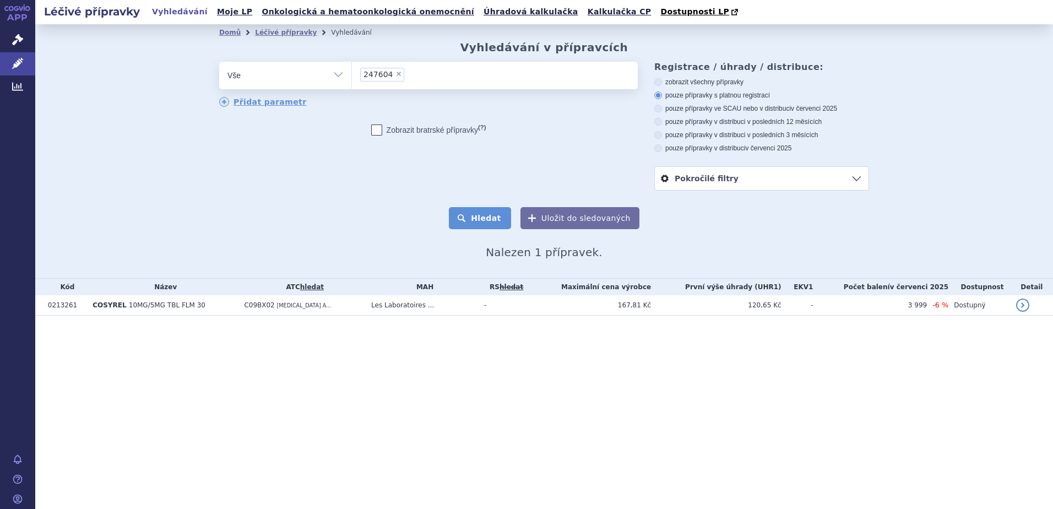
click at [489, 217] on button "Hledat" at bounding box center [480, 218] width 62 height 22
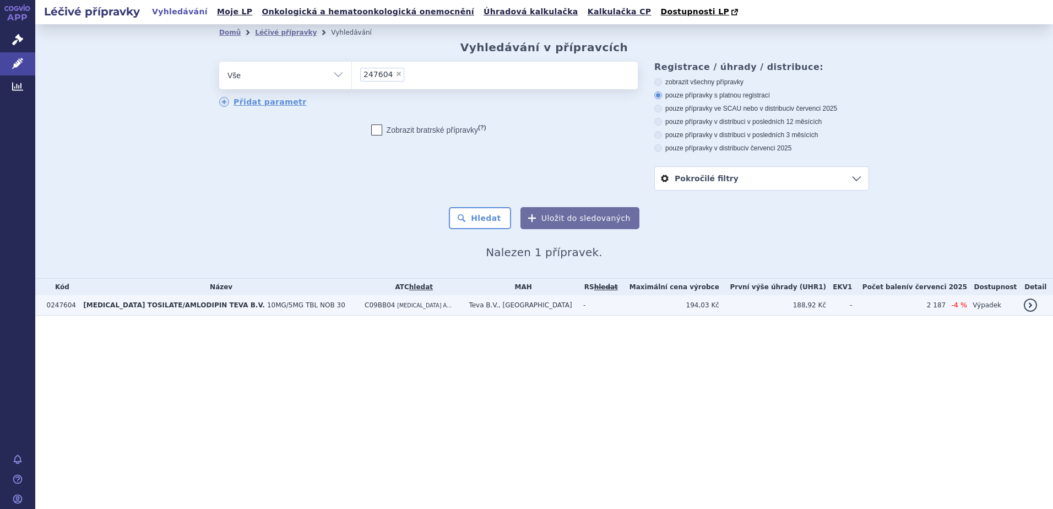
click at [225, 309] on span "PERINDOPRIL TOSILATE/AMLODIPIN TEVA B.V." at bounding box center [173, 305] width 181 height 8
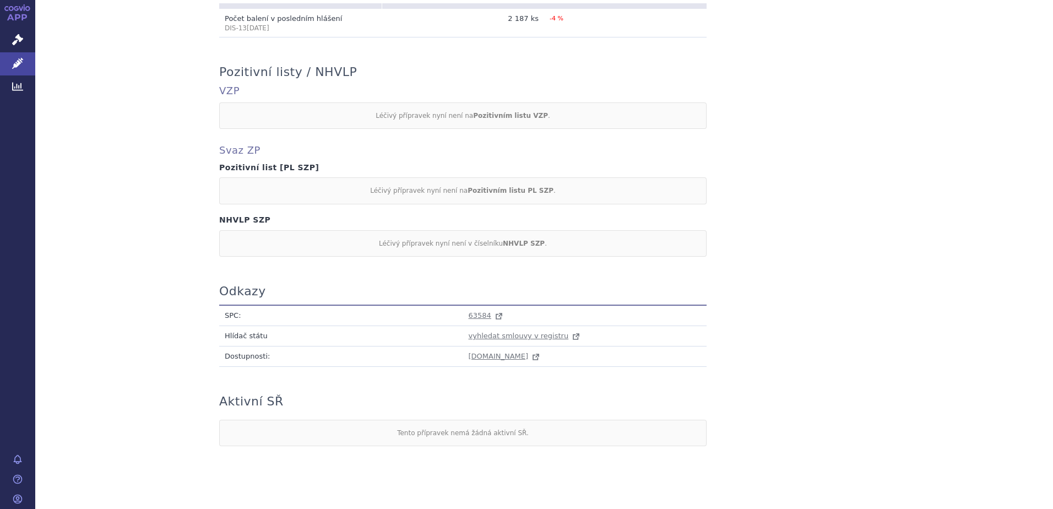
scroll to position [887, 0]
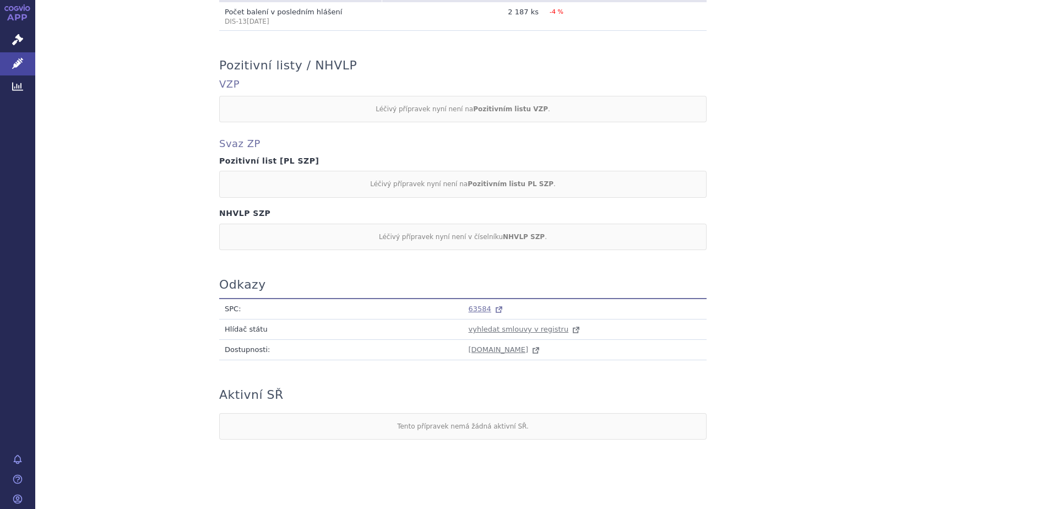
click at [475, 305] on span "63584" at bounding box center [480, 309] width 23 height 8
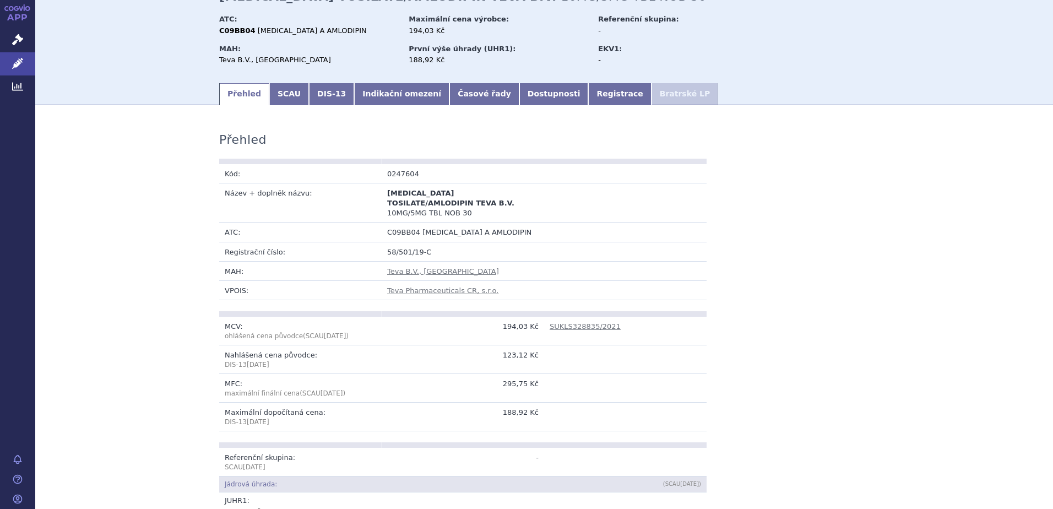
scroll to position [0, 0]
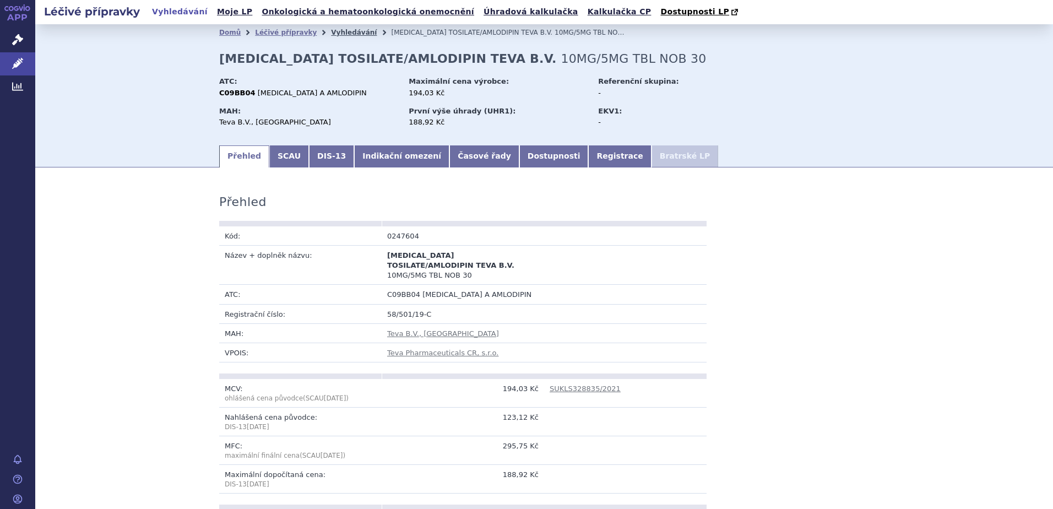
click at [335, 35] on link "Vyhledávání" at bounding box center [354, 33] width 46 height 8
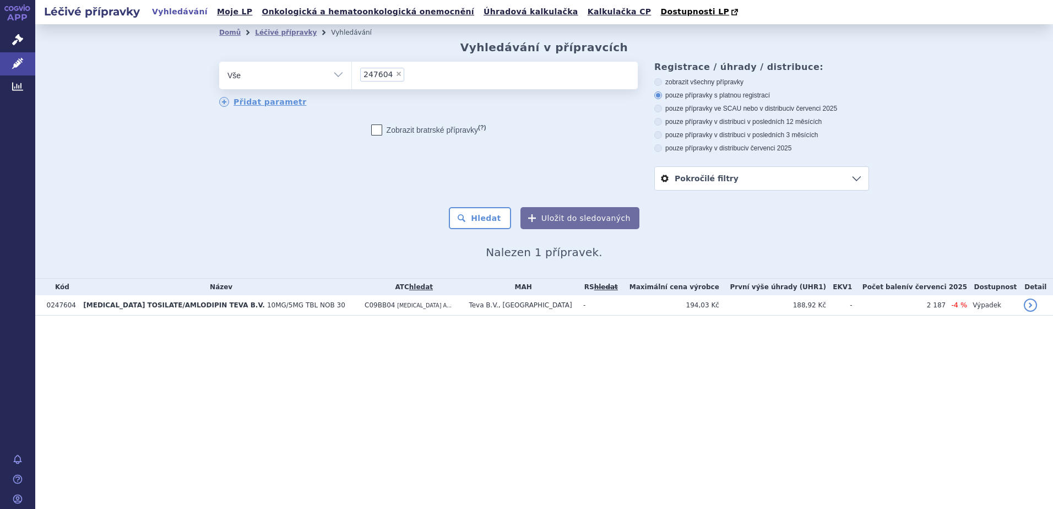
drag, startPoint x: 0, startPoint y: 0, endPoint x: 395, endPoint y: 74, distance: 401.8
click at [395, 74] on span "×" at bounding box center [398, 74] width 7 height 7
click at [352, 74] on select "247604" at bounding box center [351, 75] width 1 height 28
select select
type input "214329"
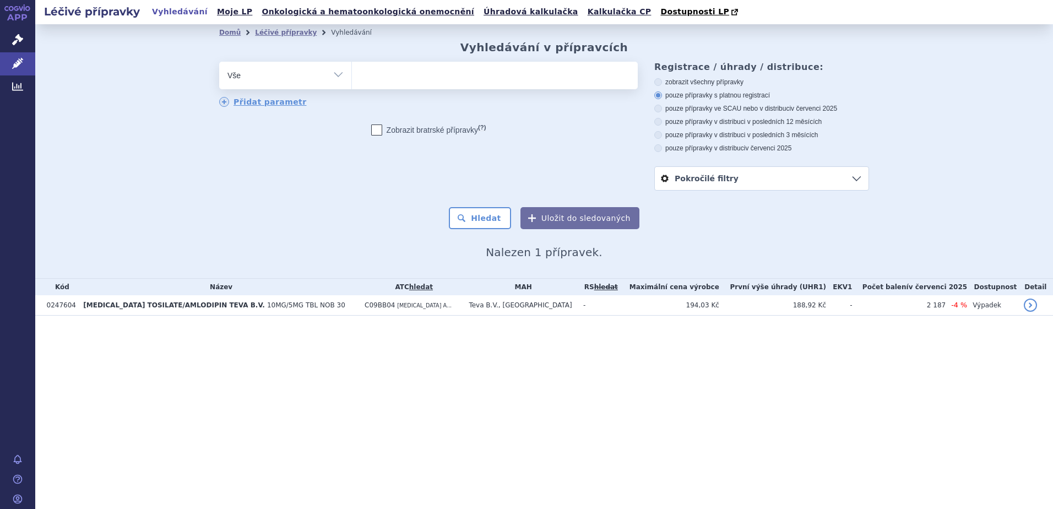
select select "214329"
click at [488, 219] on button "Hledat" at bounding box center [480, 218] width 62 height 22
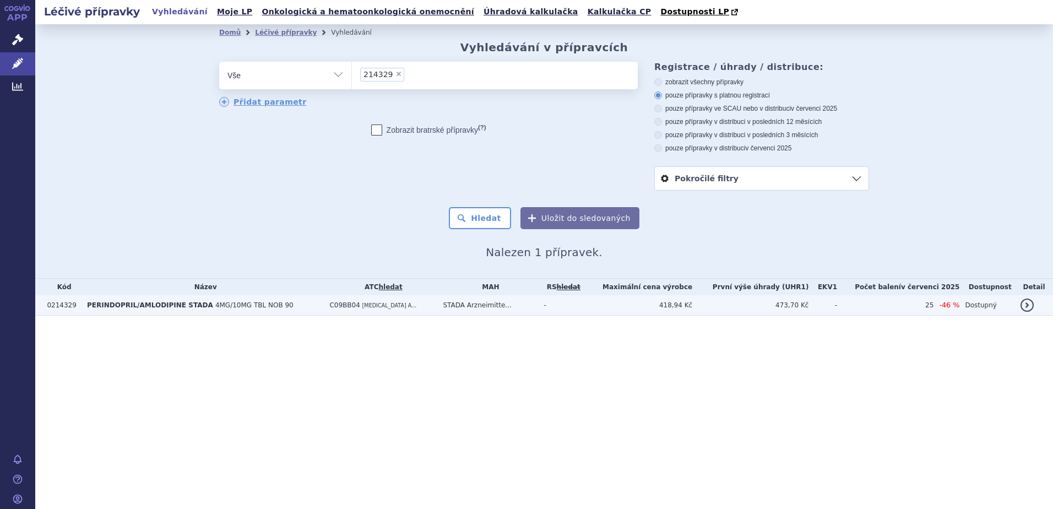
click at [229, 308] on span "4MG/10MG TBL NOB 90" at bounding box center [254, 305] width 78 height 8
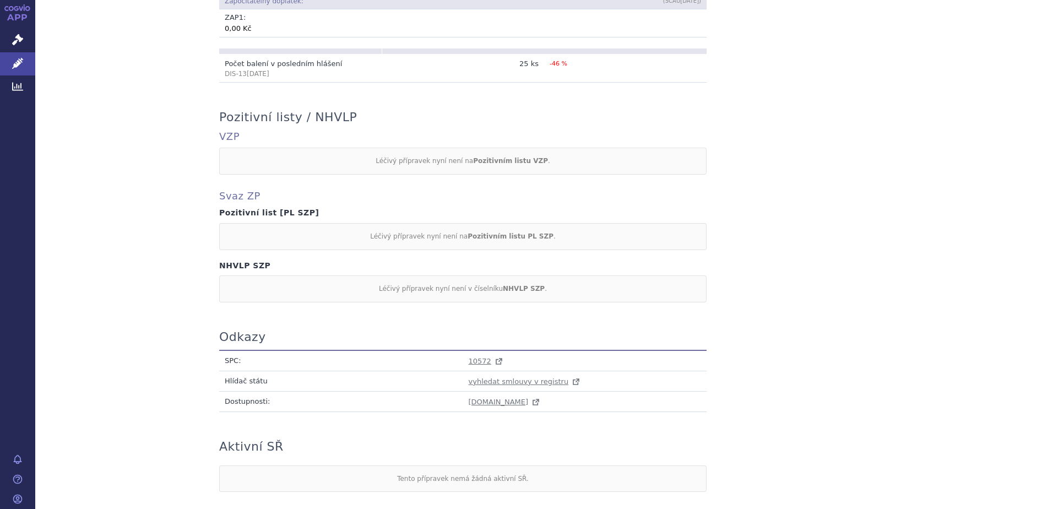
scroll to position [826, 0]
click at [476, 360] on span "10572" at bounding box center [480, 360] width 23 height 8
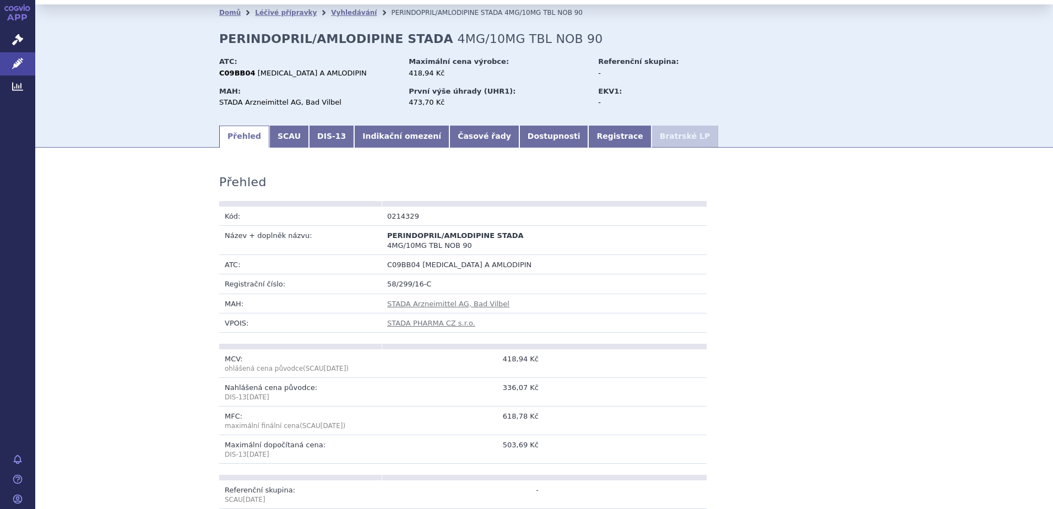
scroll to position [0, 0]
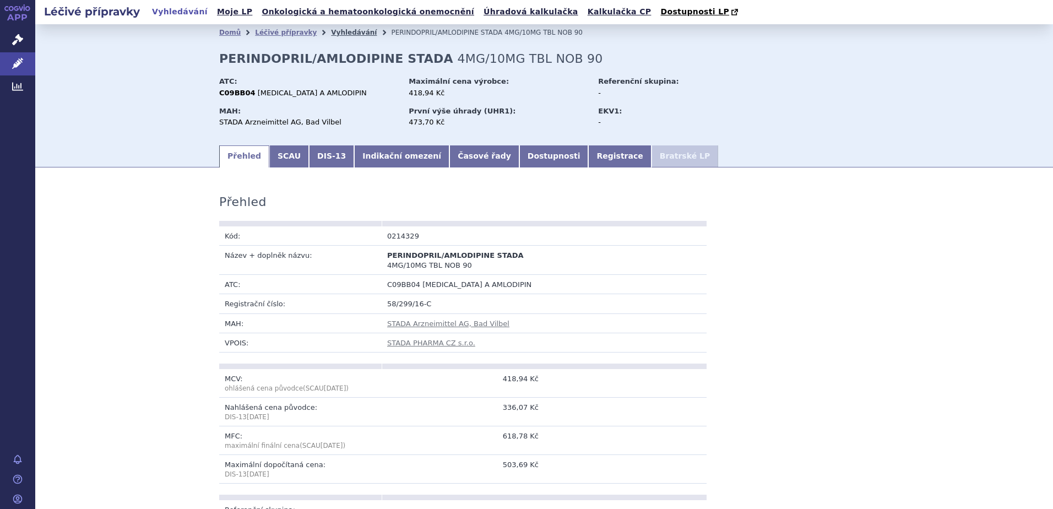
click at [337, 34] on link "Vyhledávání" at bounding box center [354, 33] width 46 height 8
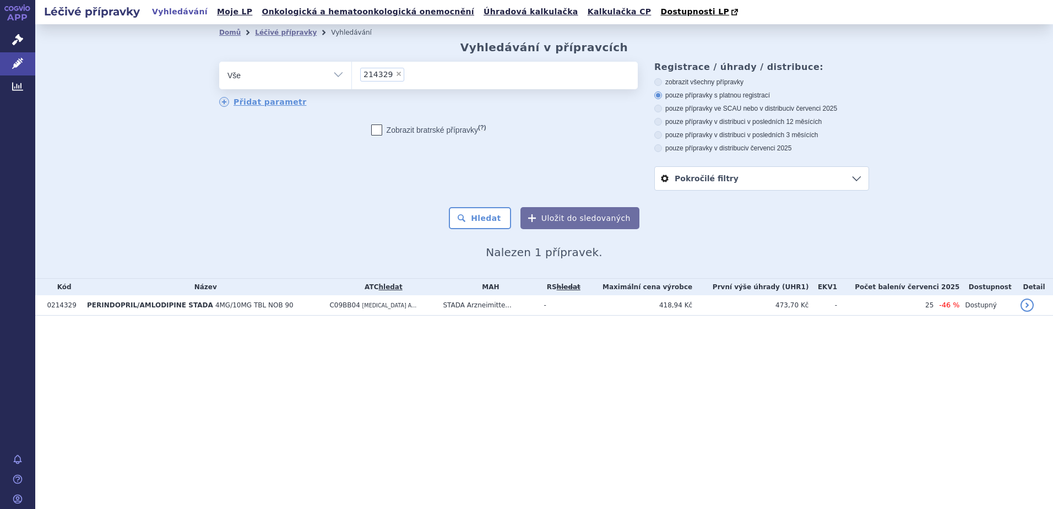
click at [395, 76] on span "×" at bounding box center [398, 74] width 7 height 7
click at [352, 76] on select "214329" at bounding box center [351, 75] width 1 height 28
select select
paste input "124135"
type input "124135"
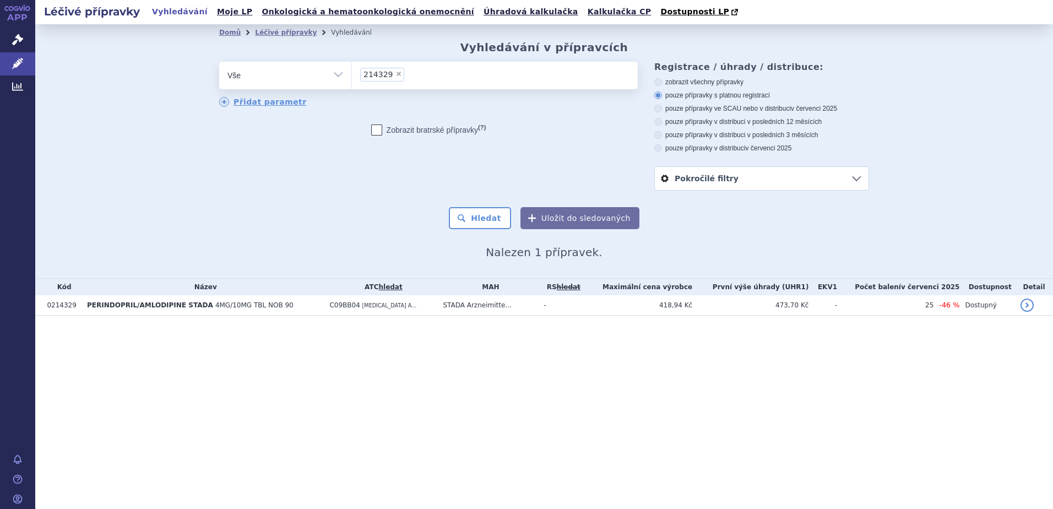
select select "124135"
click at [501, 220] on button "Hledat" at bounding box center [480, 218] width 62 height 22
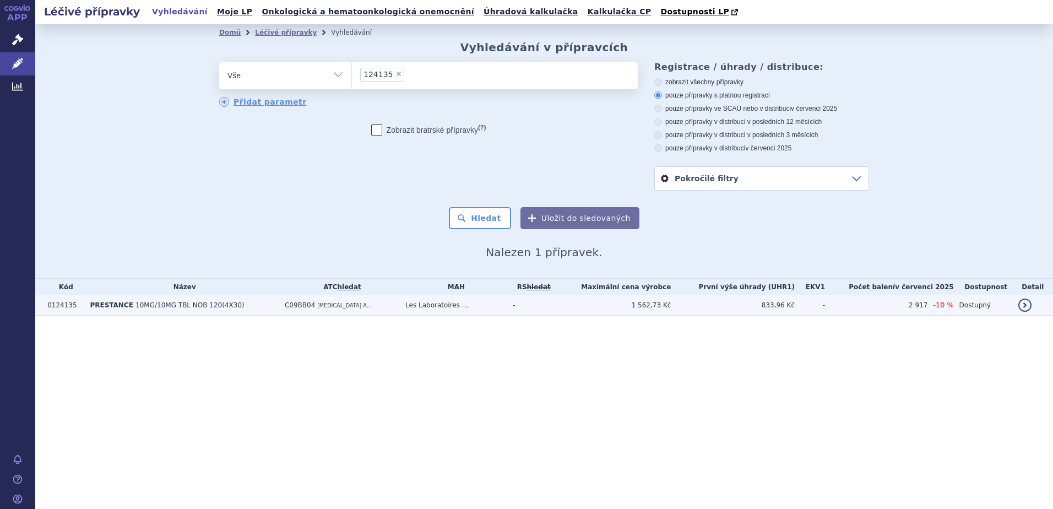
click at [400, 306] on td "C09BB04 PERINDOPRIL A..." at bounding box center [339, 305] width 121 height 20
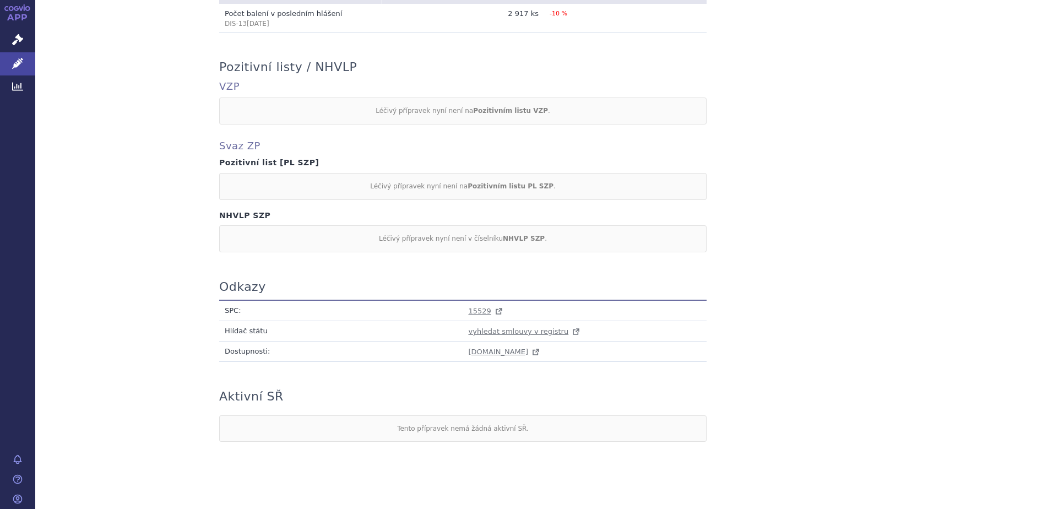
scroll to position [877, 0]
click at [479, 305] on span "15529" at bounding box center [480, 309] width 23 height 8
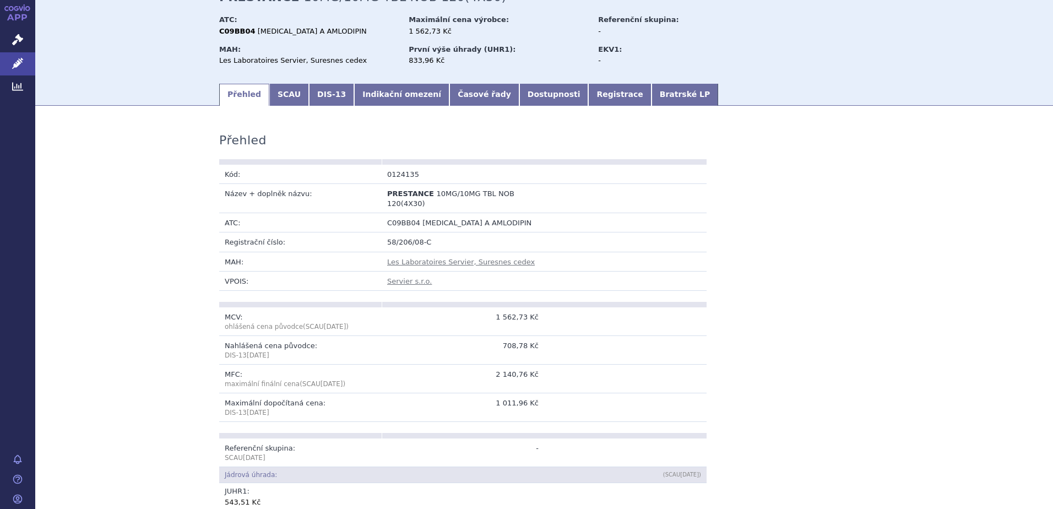
scroll to position [0, 0]
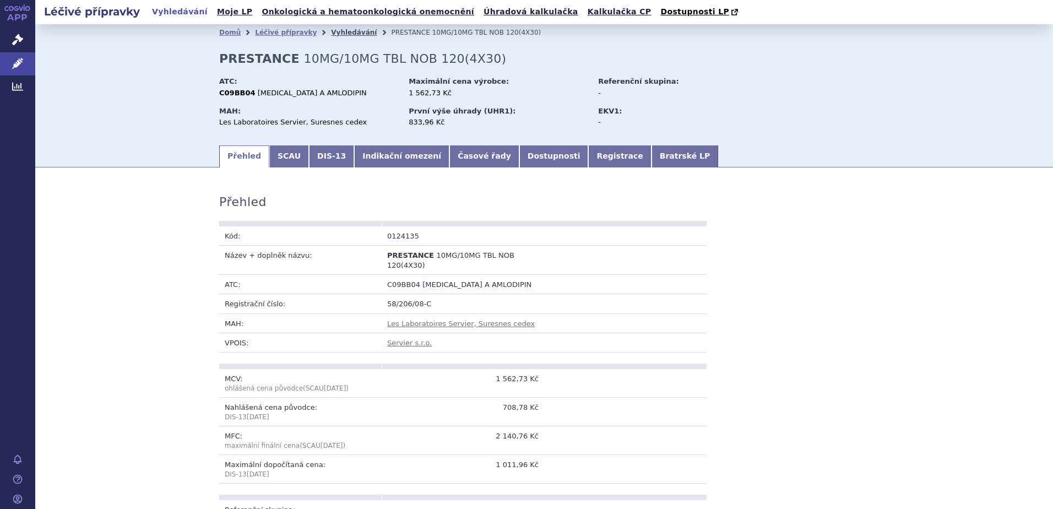
click at [332, 32] on link "Vyhledávání" at bounding box center [354, 33] width 46 height 8
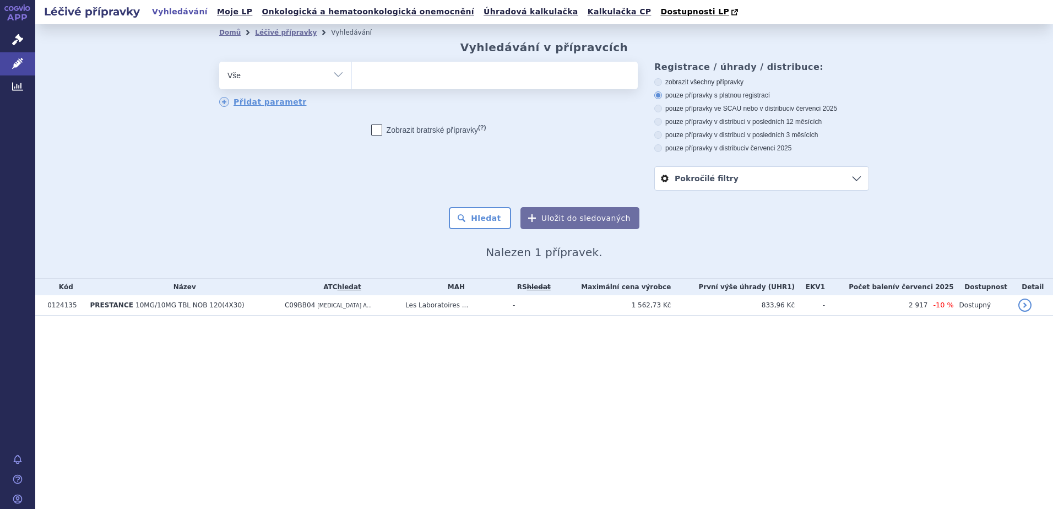
select select
type input "206186"
select select "206186"
click at [473, 226] on button "Hledat" at bounding box center [480, 218] width 62 height 22
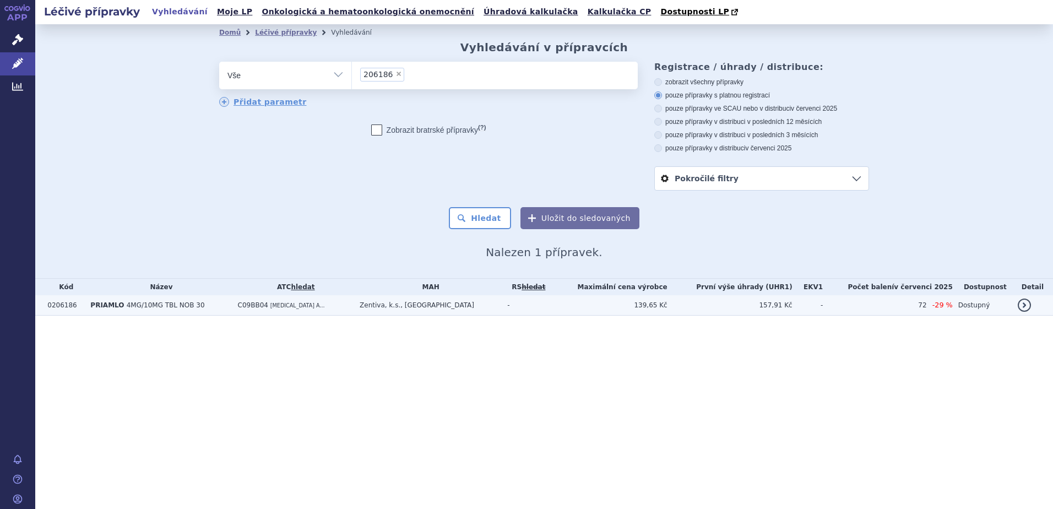
click at [178, 302] on span "4MG/10MG TBL NOB 30" at bounding box center [166, 305] width 78 height 8
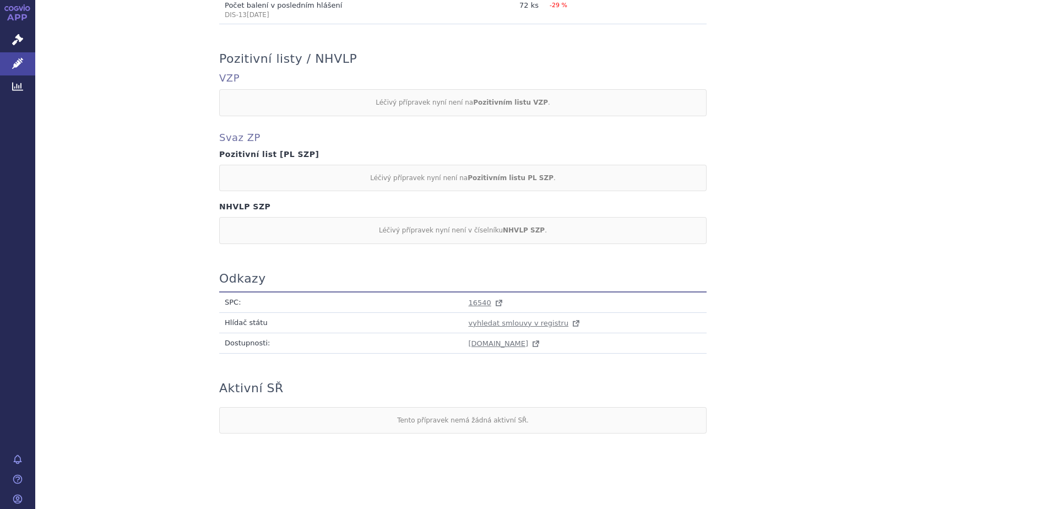
scroll to position [877, 0]
click at [482, 297] on span "16540" at bounding box center [480, 301] width 23 height 8
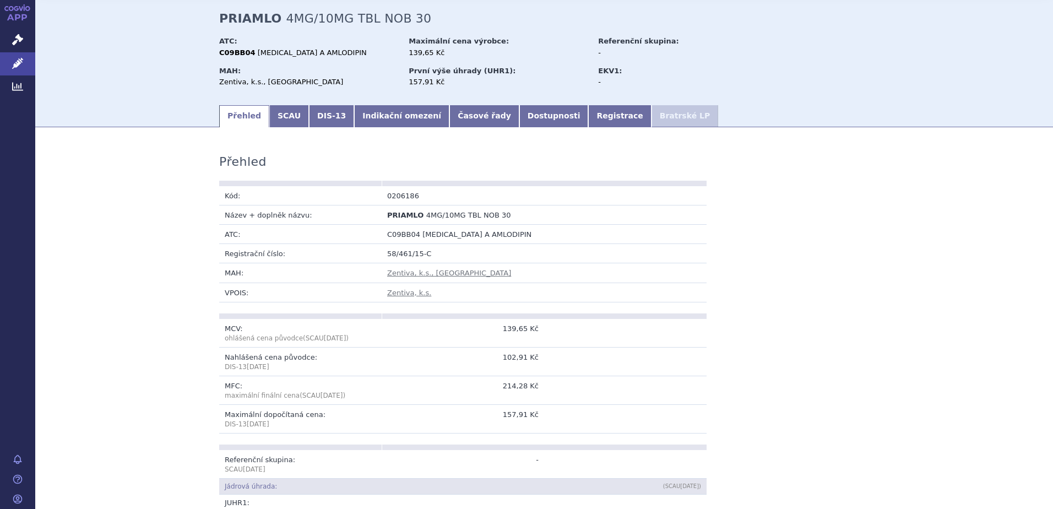
scroll to position [0, 0]
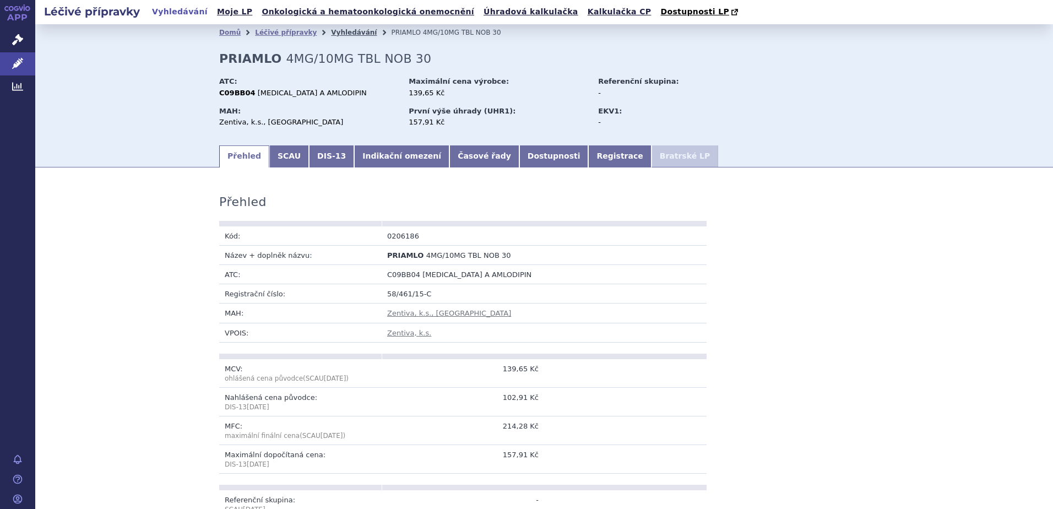
click at [339, 31] on link "Vyhledávání" at bounding box center [354, 33] width 46 height 8
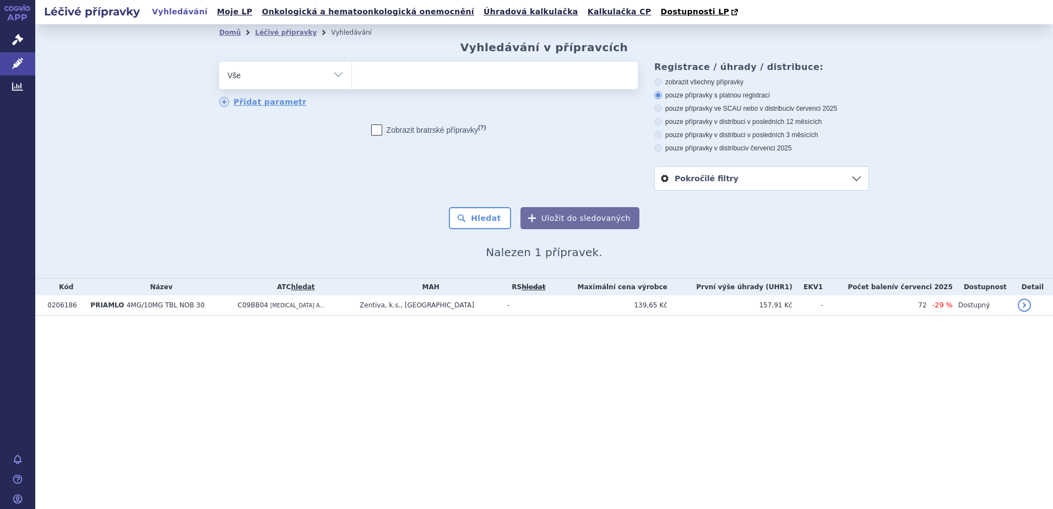
select select
type input "224276"
select select "224276"
click at [477, 221] on button "Hledat" at bounding box center [480, 218] width 62 height 22
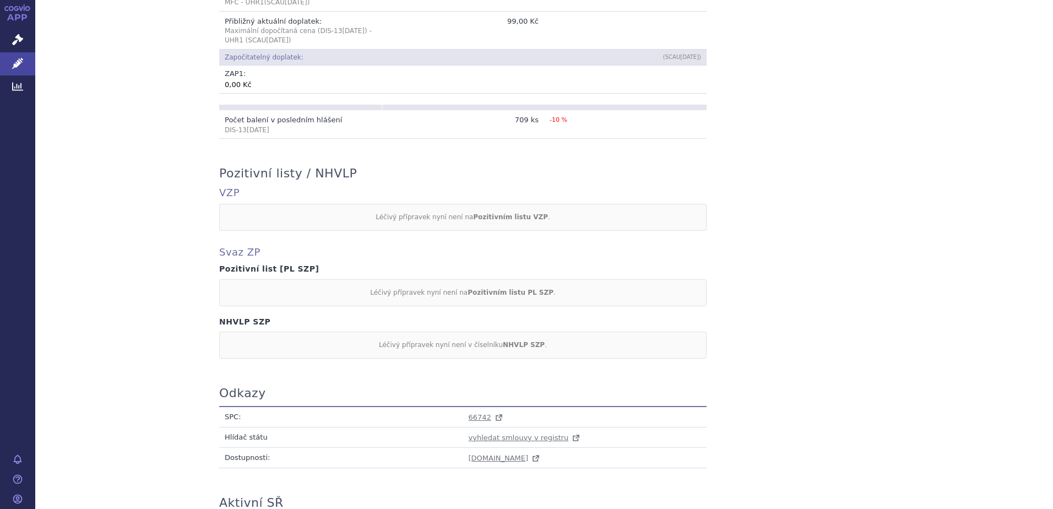
scroll to position [877, 0]
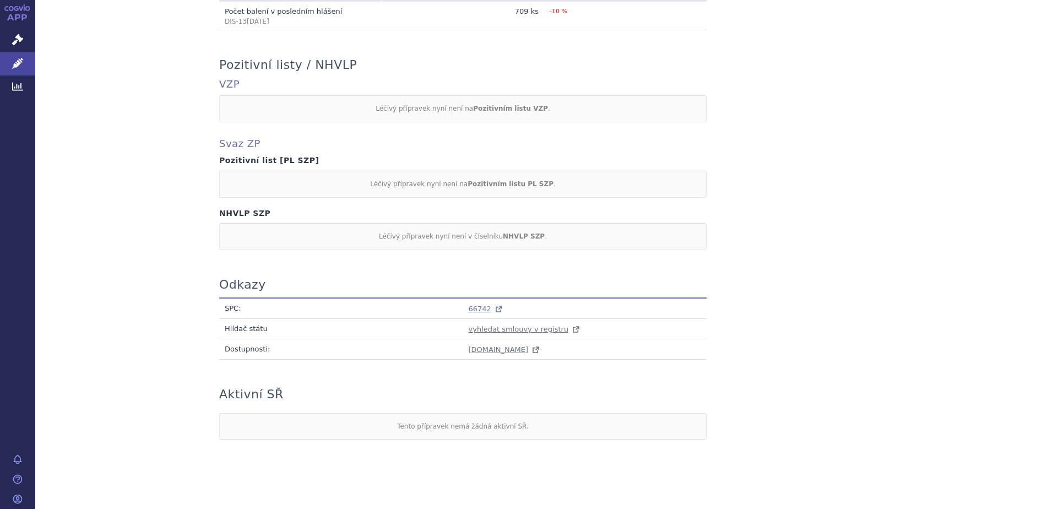
click at [471, 305] on span "66742" at bounding box center [480, 309] width 23 height 8
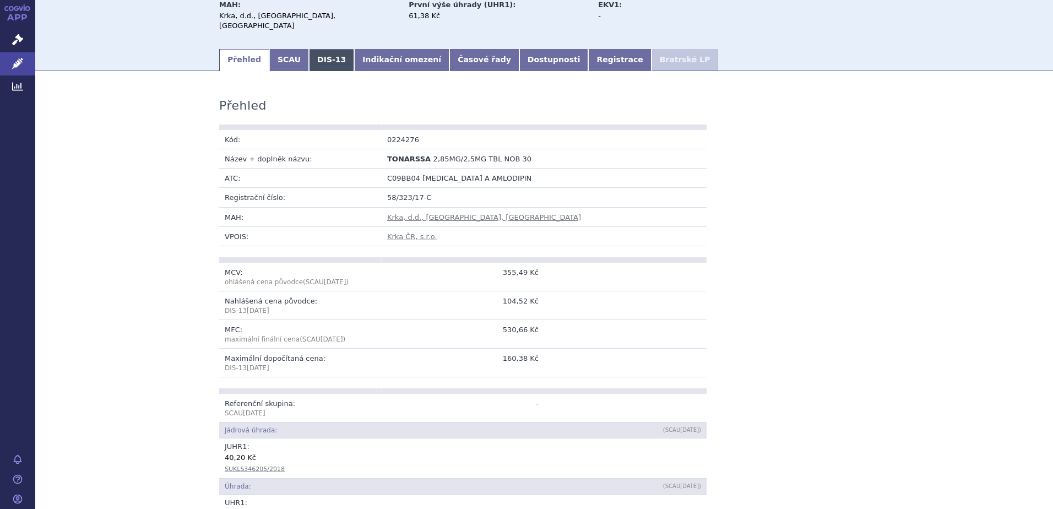
scroll to position [0, 0]
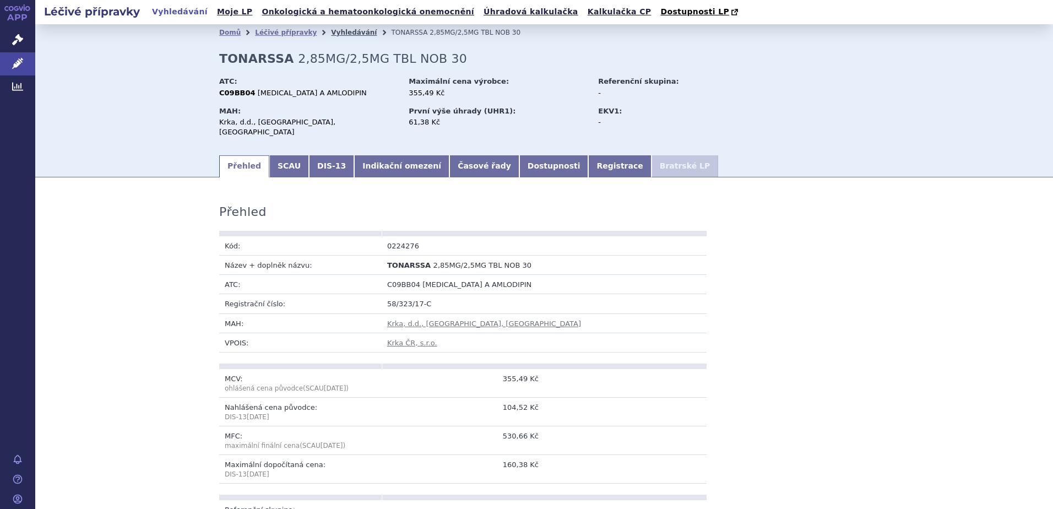
click at [341, 33] on link "Vyhledávání" at bounding box center [354, 33] width 46 height 8
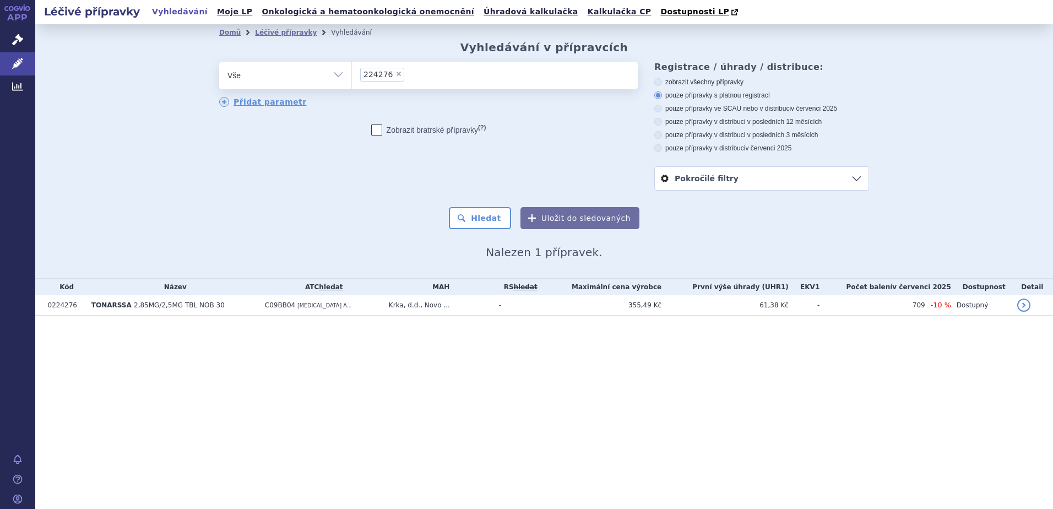
drag, startPoint x: 0, startPoint y: 0, endPoint x: 394, endPoint y: 74, distance: 400.8
click at [395, 74] on span "×" at bounding box center [398, 74] width 7 height 7
click at [352, 74] on select "224276" at bounding box center [351, 75] width 1 height 28
select select
type input "178620"
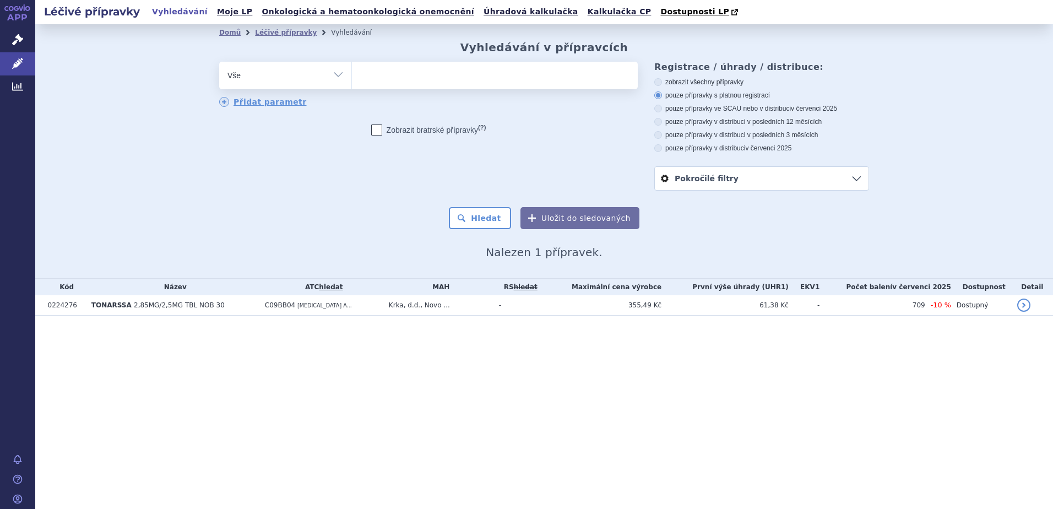
select select "178620"
click at [482, 222] on button "Hledat" at bounding box center [480, 218] width 62 height 22
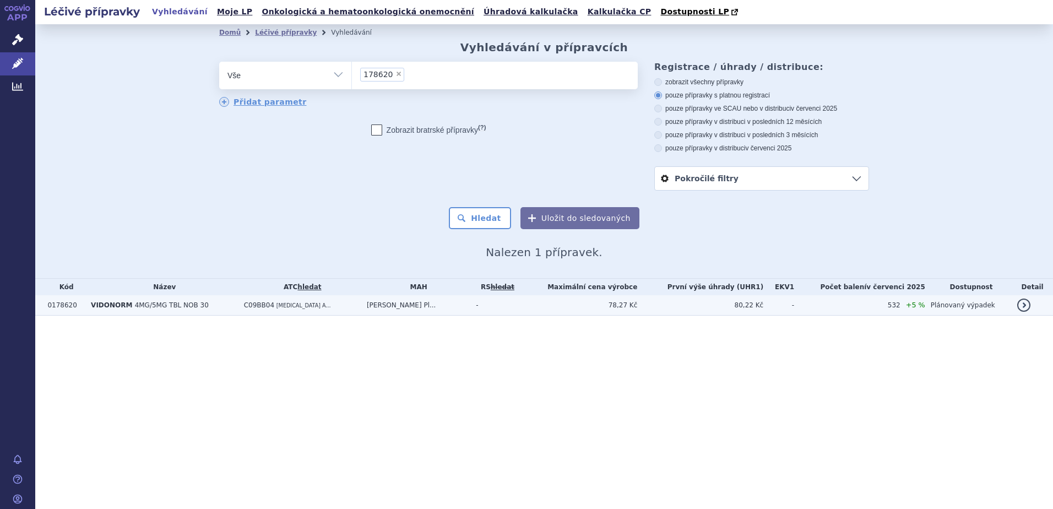
click at [319, 309] on td "C09BB04 [MEDICAL_DATA] A..." at bounding box center [299, 305] width 123 height 20
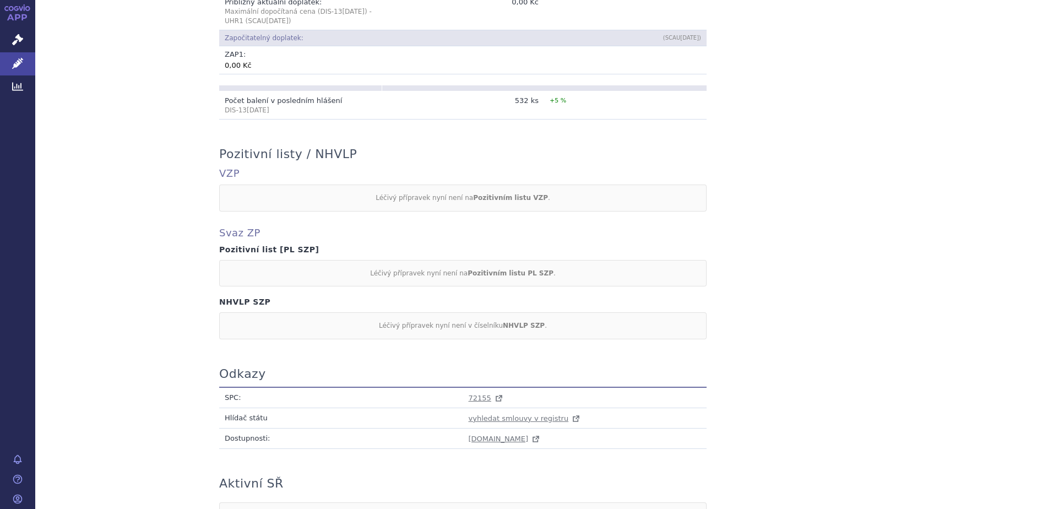
scroll to position [877, 0]
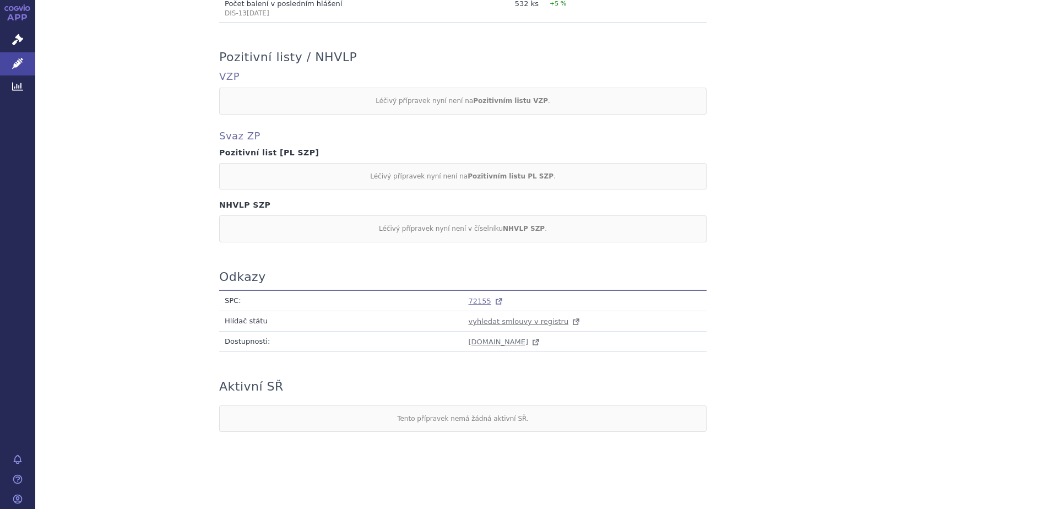
click at [469, 298] on span "72155" at bounding box center [480, 301] width 23 height 8
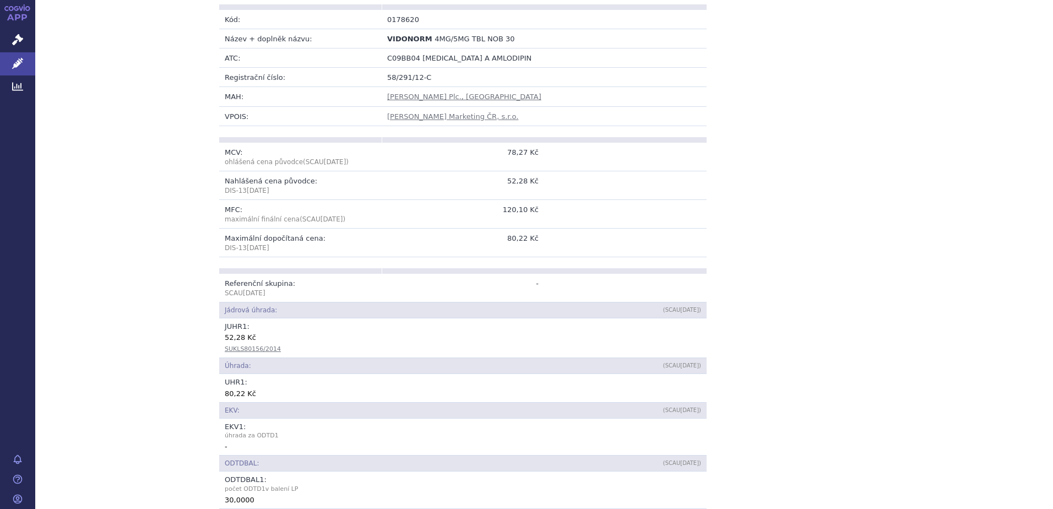
scroll to position [0, 0]
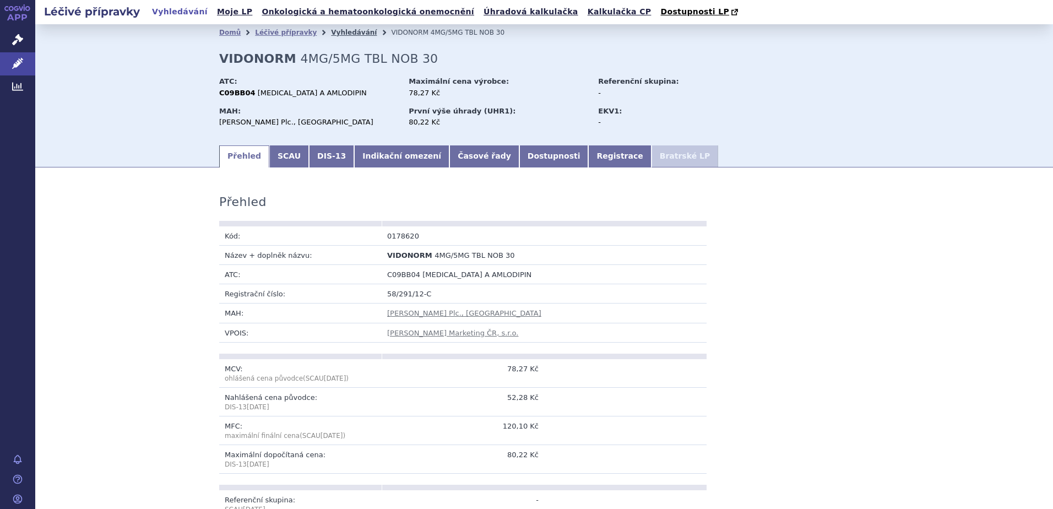
click at [339, 34] on link "Vyhledávání" at bounding box center [354, 33] width 46 height 8
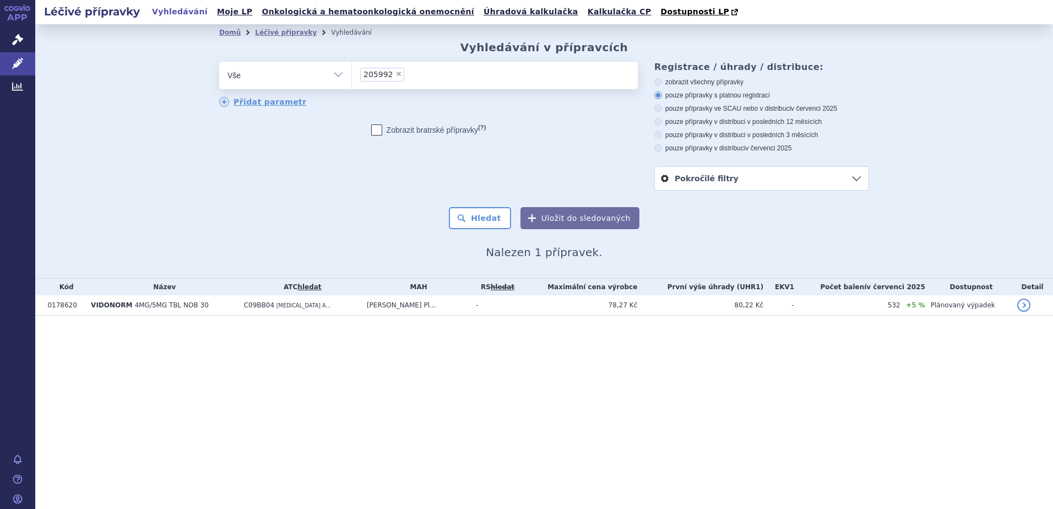
select select "205992"
click at [480, 219] on button "Hledat" at bounding box center [480, 218] width 62 height 22
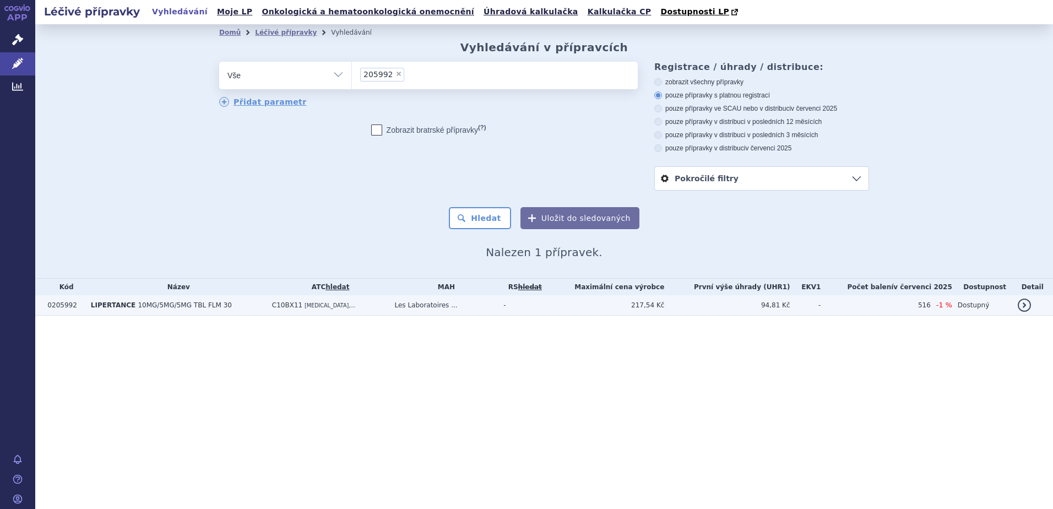
click at [170, 311] on td "LIPERTANCE 10MG/5MG/5MG TBL FLM 30" at bounding box center [175, 305] width 181 height 20
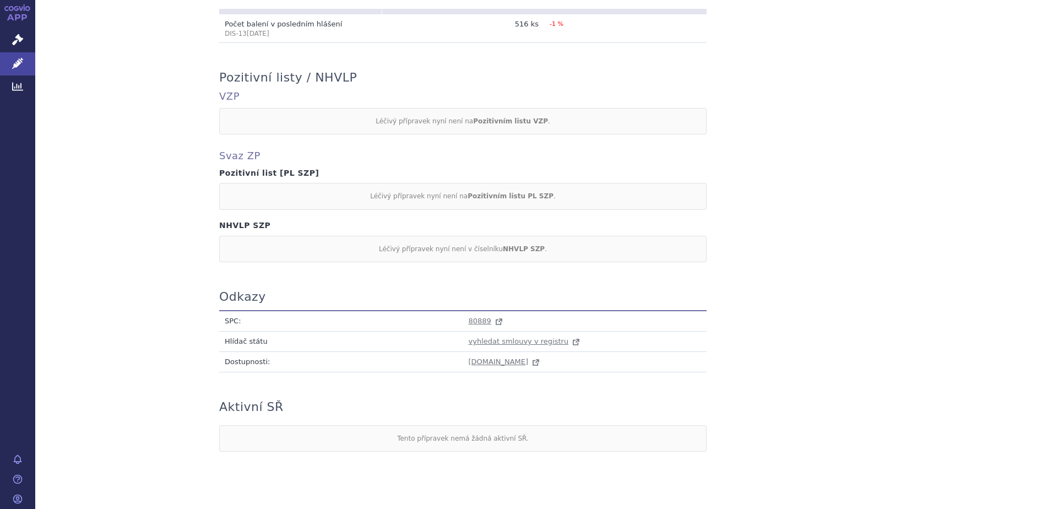
scroll to position [877, 0]
click at [475, 314] on span "80889" at bounding box center [480, 318] width 23 height 8
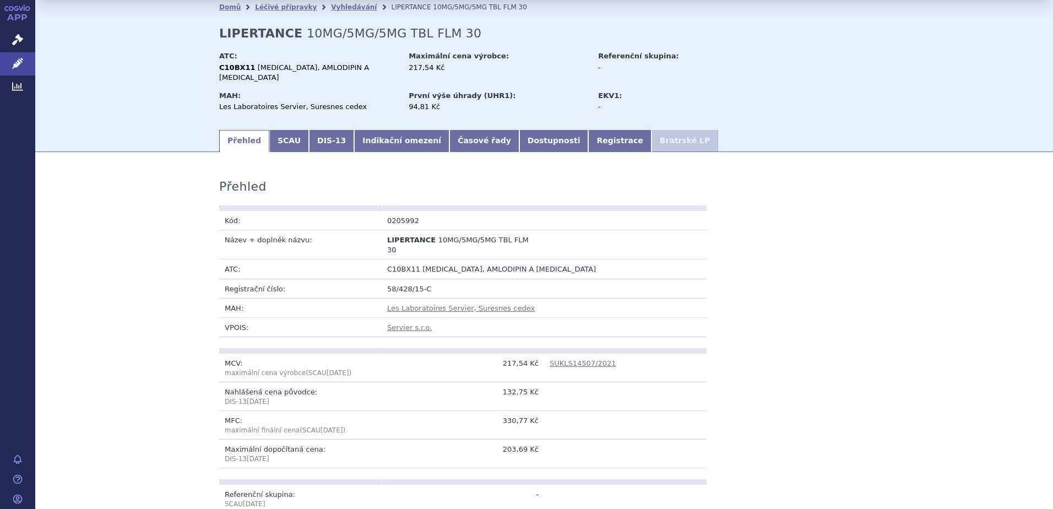
scroll to position [0, 0]
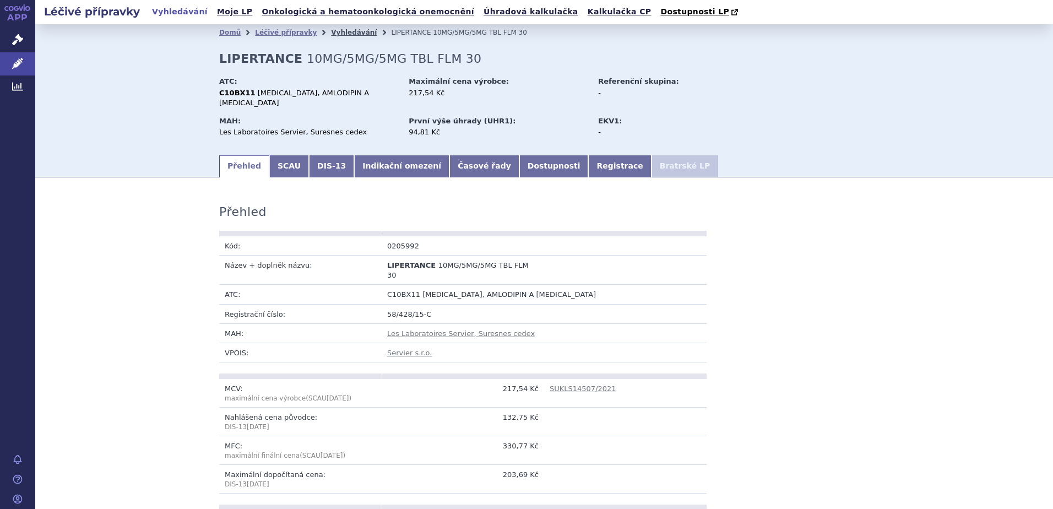
click at [333, 31] on link "Vyhledávání" at bounding box center [354, 33] width 46 height 8
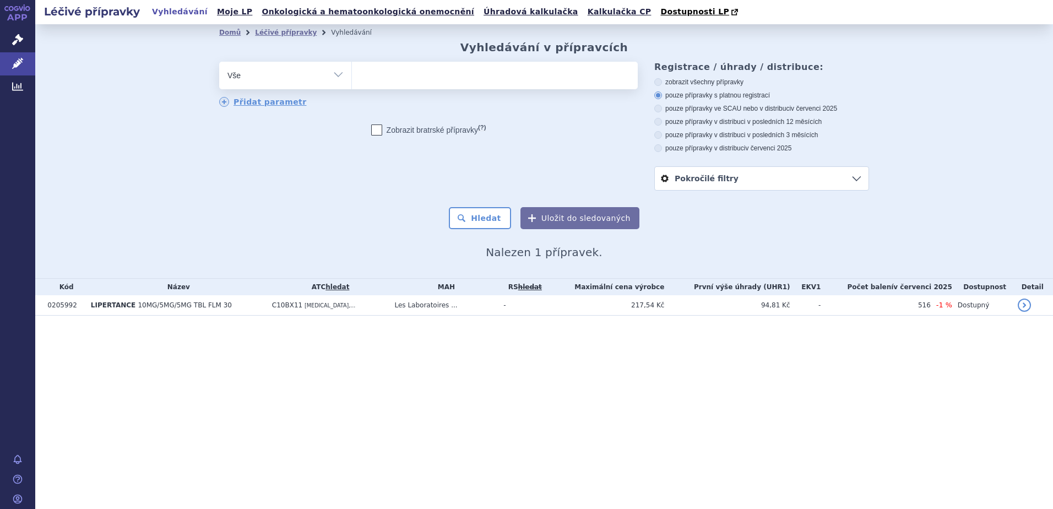
select select
type input "241410"
select select "241410"
click at [473, 215] on button "Hledat" at bounding box center [480, 218] width 62 height 22
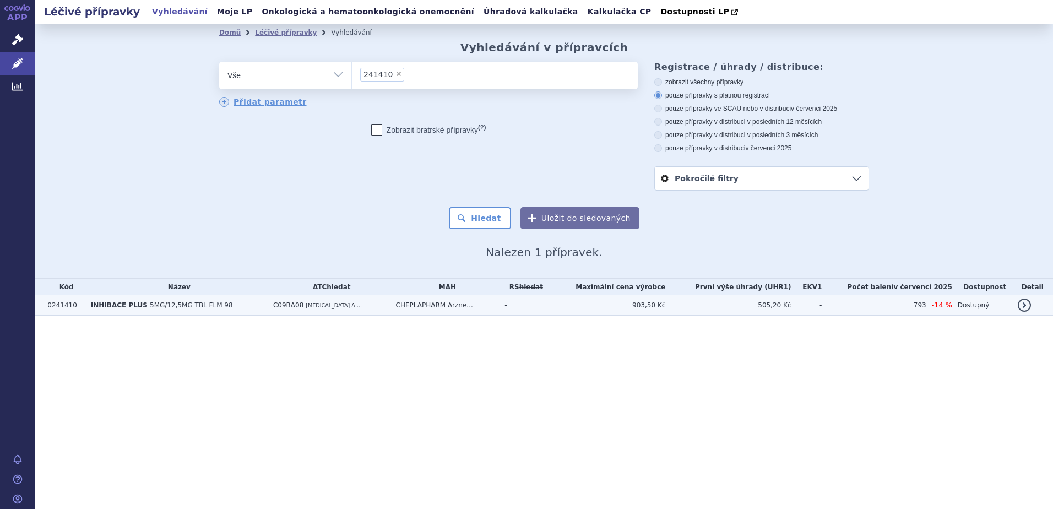
click at [121, 305] on span "INHIBACE PLUS" at bounding box center [119, 305] width 57 height 8
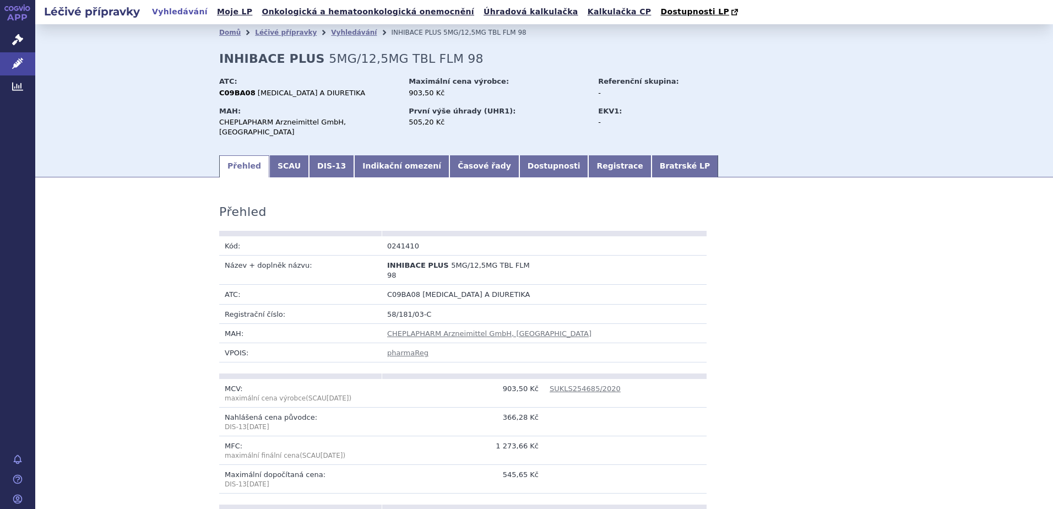
scroll to position [877, 0]
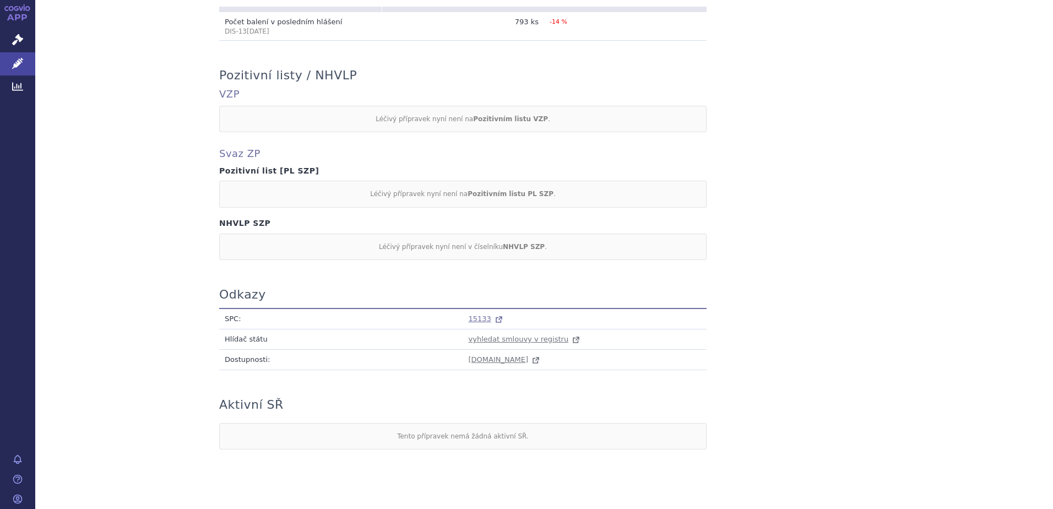
click at [475, 314] on span "15133" at bounding box center [480, 318] width 23 height 8
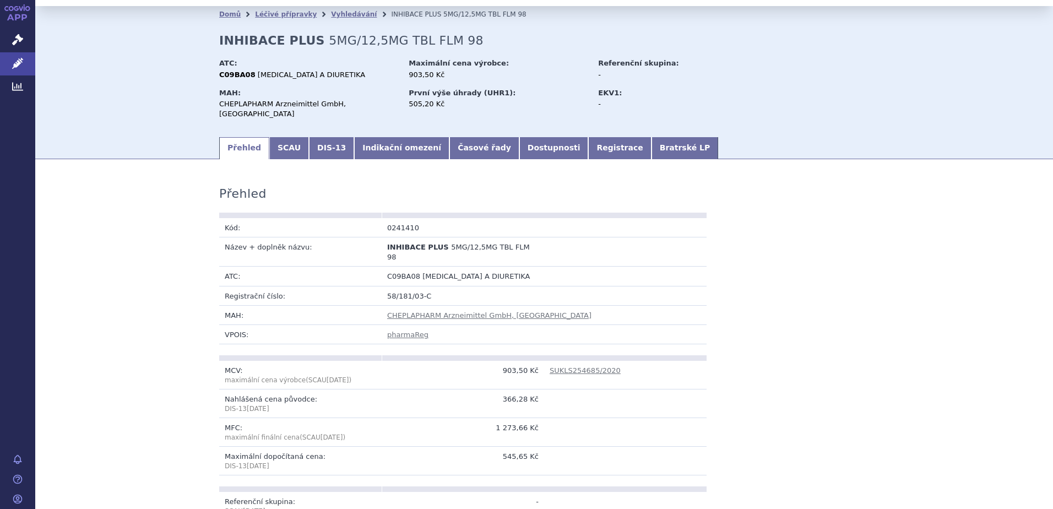
scroll to position [0, 0]
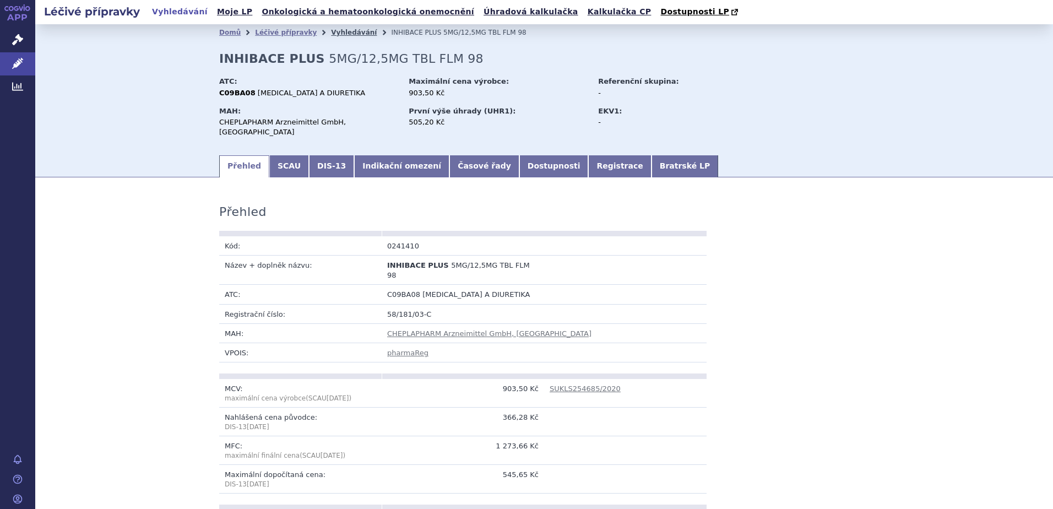
click at [341, 30] on link "Vyhledávání" at bounding box center [354, 33] width 46 height 8
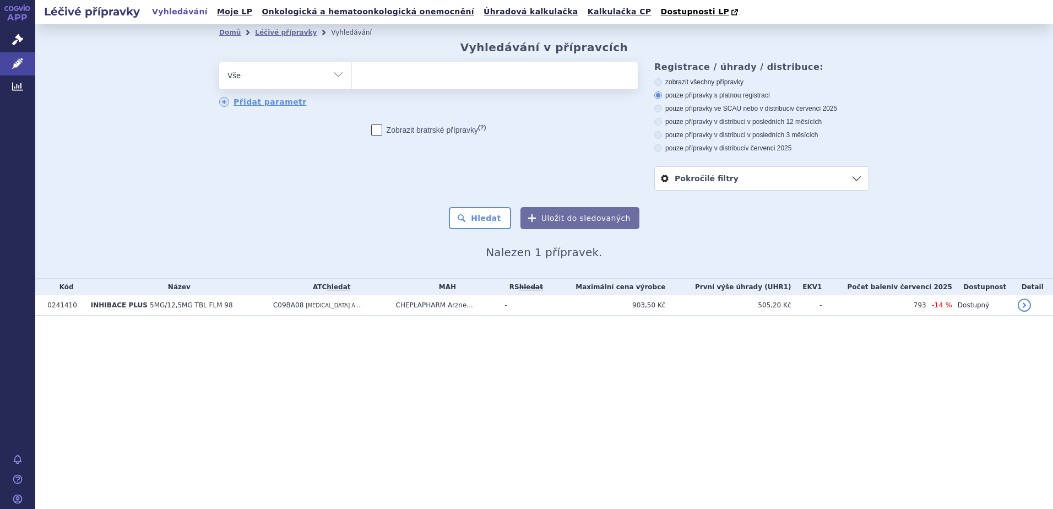
select select
type input "267529"
select select "267529"
click at [472, 218] on button "Hledat" at bounding box center [480, 218] width 62 height 22
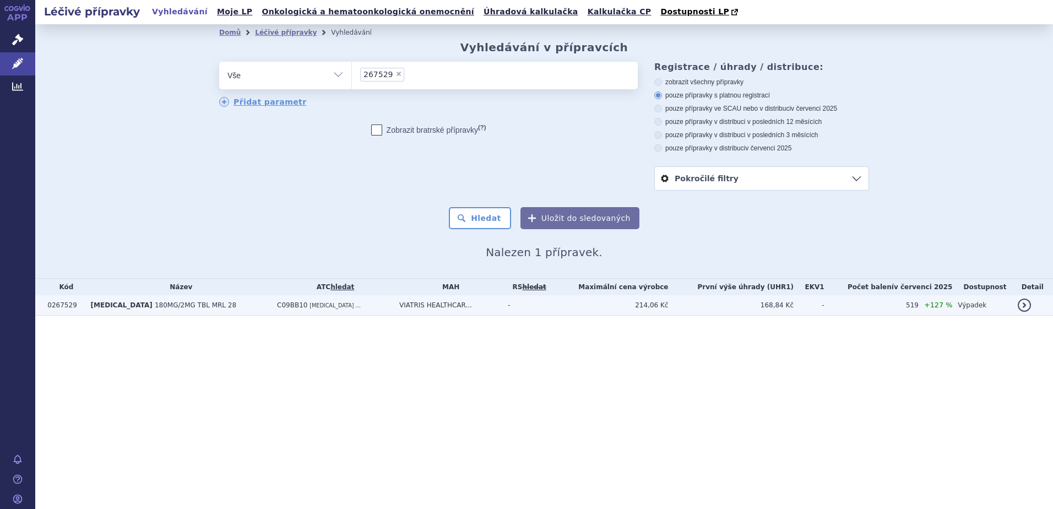
click at [109, 308] on span "[MEDICAL_DATA]" at bounding box center [122, 305] width 62 height 8
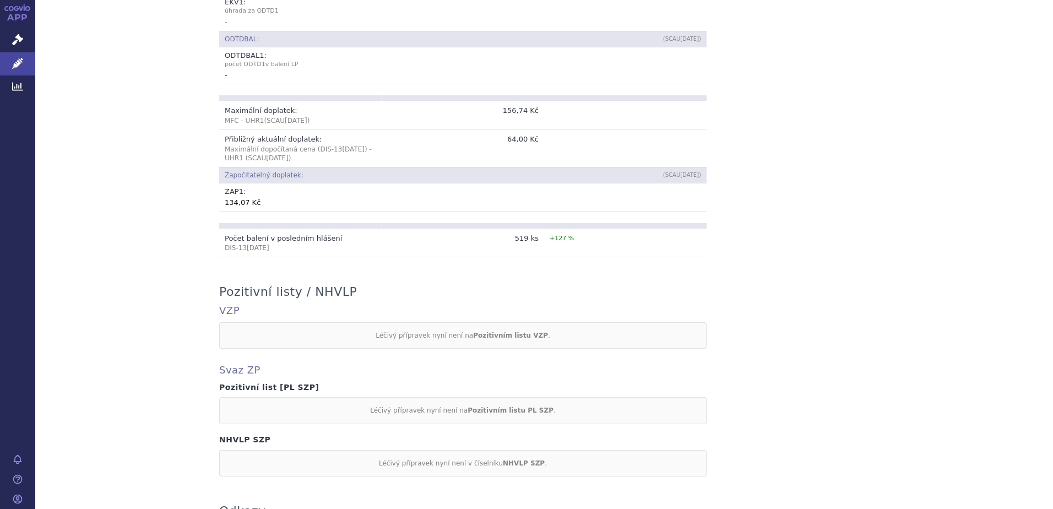
scroll to position [877, 0]
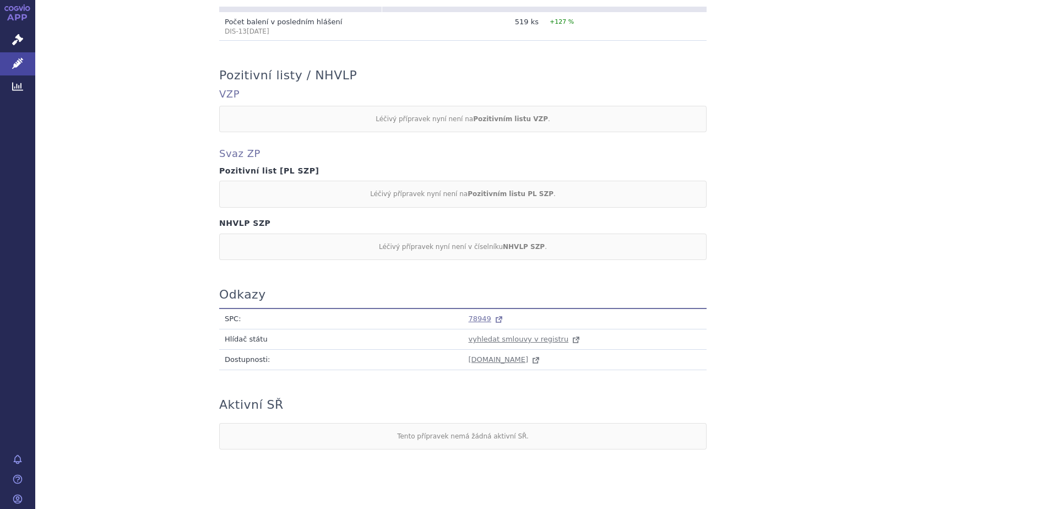
click at [474, 314] on span "78949" at bounding box center [480, 318] width 23 height 8
click at [74, 68] on span "Léčivé přípravky" at bounding box center [79, 63] width 88 height 23
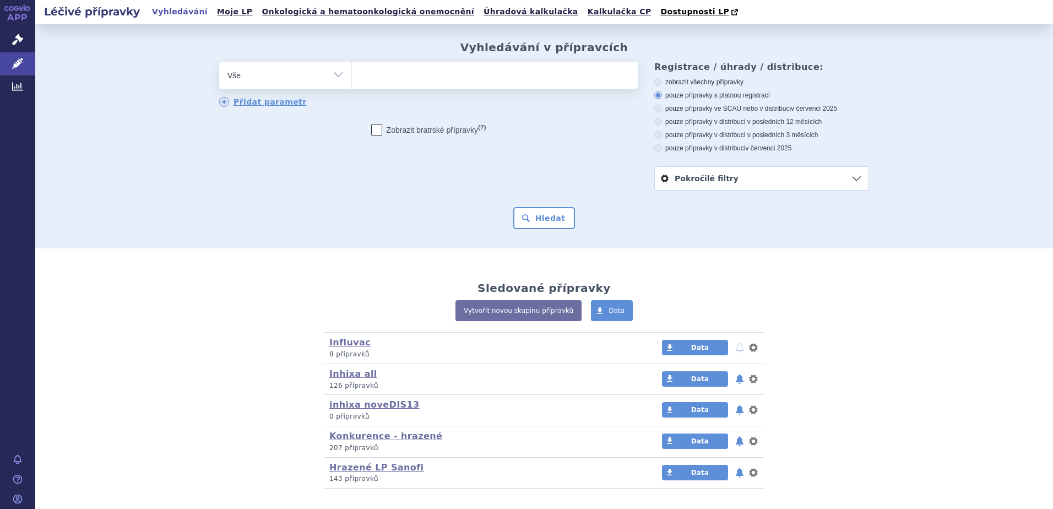
select select "filter-atc-group"
click at [219, 62] on select "Vše Přípravek/SUKL kód MAH VPOIS ATC/Aktivní látka Léková forma Síla" at bounding box center [285, 74] width 132 height 25
click at [404, 73] on ul at bounding box center [495, 73] width 286 height 23
click at [352, 73] on select at bounding box center [351, 75] width 1 height 28
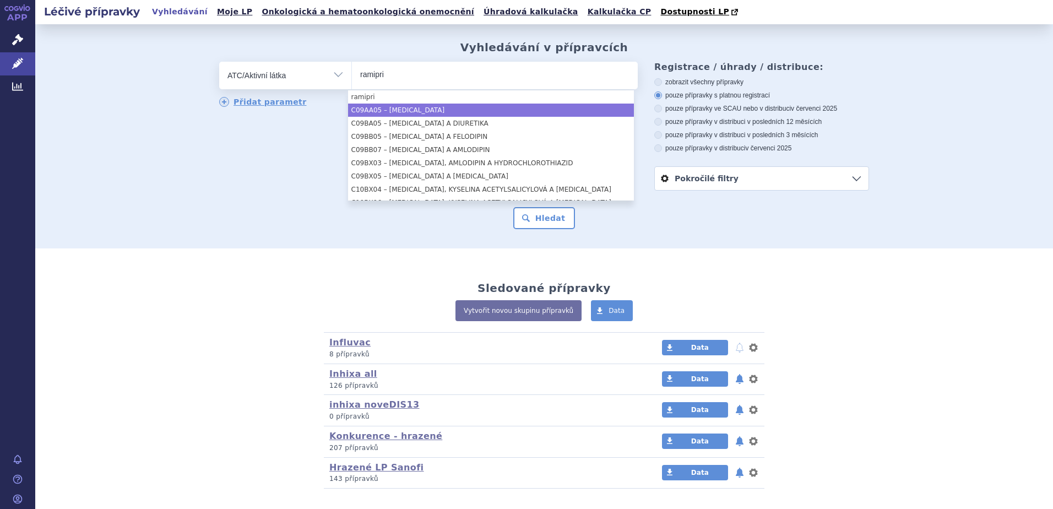
type input "ramipri"
select select "C09AA05"
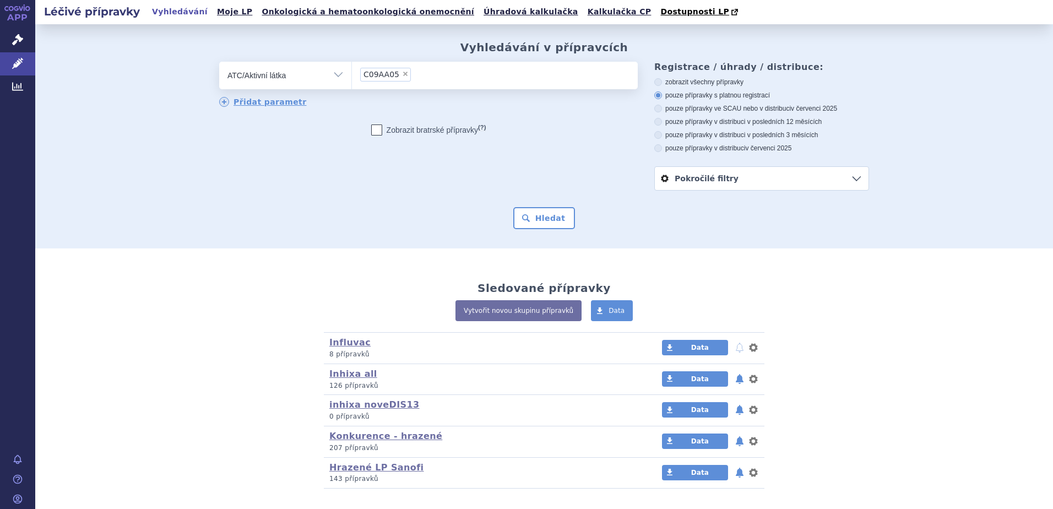
click at [708, 117] on div "zobrazit všechny přípravky pouze přípravky s platnou registrací pouze přípravky…" at bounding box center [761, 115] width 215 height 75
click at [703, 122] on label "pouze přípravky v distribuci v posledních 12 měsících" at bounding box center [761, 121] width 215 height 9
click at [663, 122] on input "pouze přípravky v distribuci v posledních 12 měsících" at bounding box center [658, 123] width 7 height 7
radio input "true"
click at [545, 223] on button "Hledat" at bounding box center [544, 218] width 62 height 22
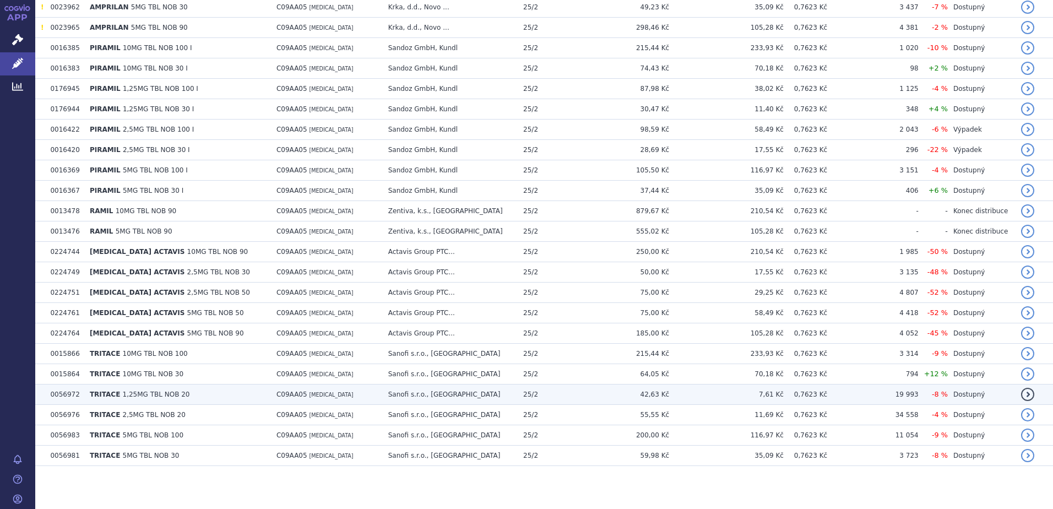
scroll to position [402, 0]
click at [319, 401] on td "C09AA05 RAMIPRIL" at bounding box center [327, 393] width 112 height 20
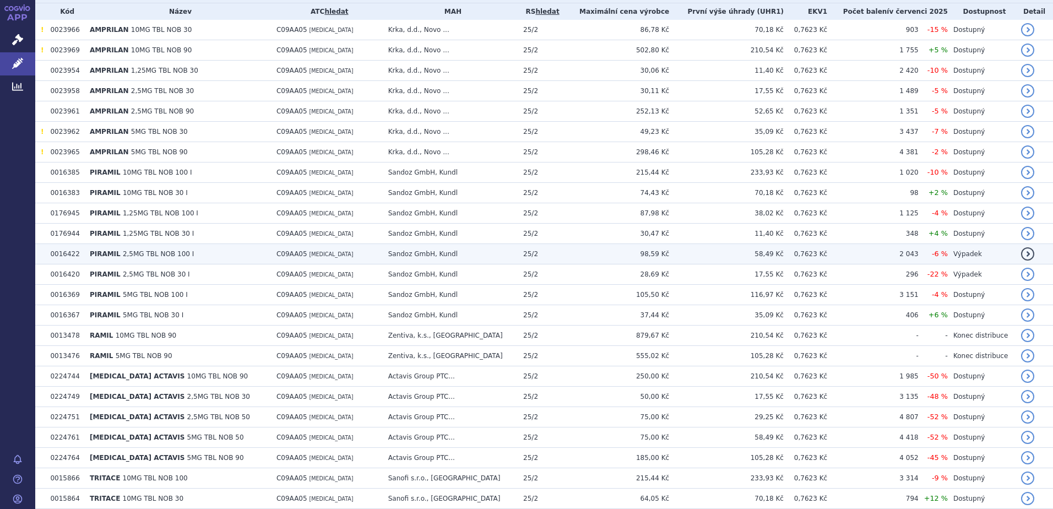
scroll to position [402, 0]
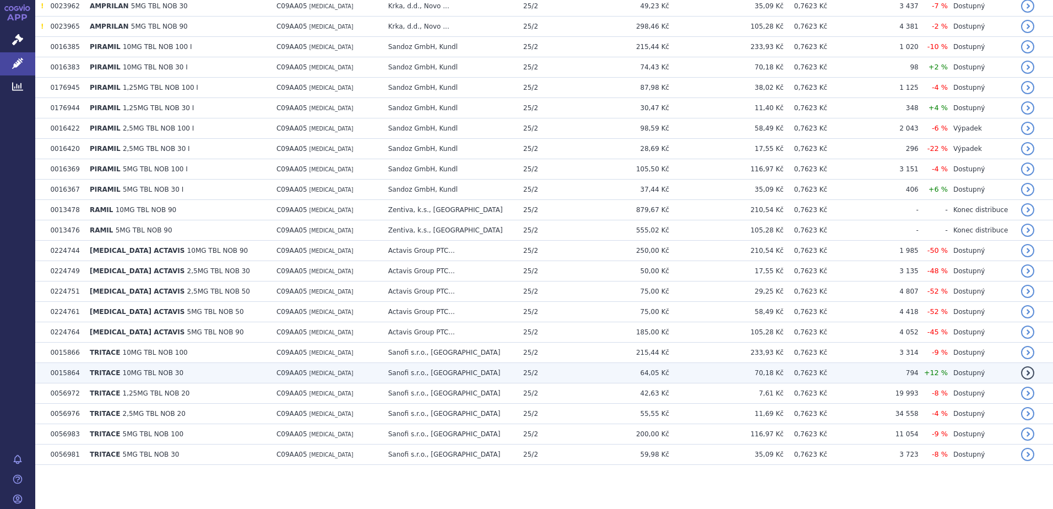
click at [194, 372] on td "TRITACE 10MG TBL NOB 30" at bounding box center [177, 373] width 187 height 20
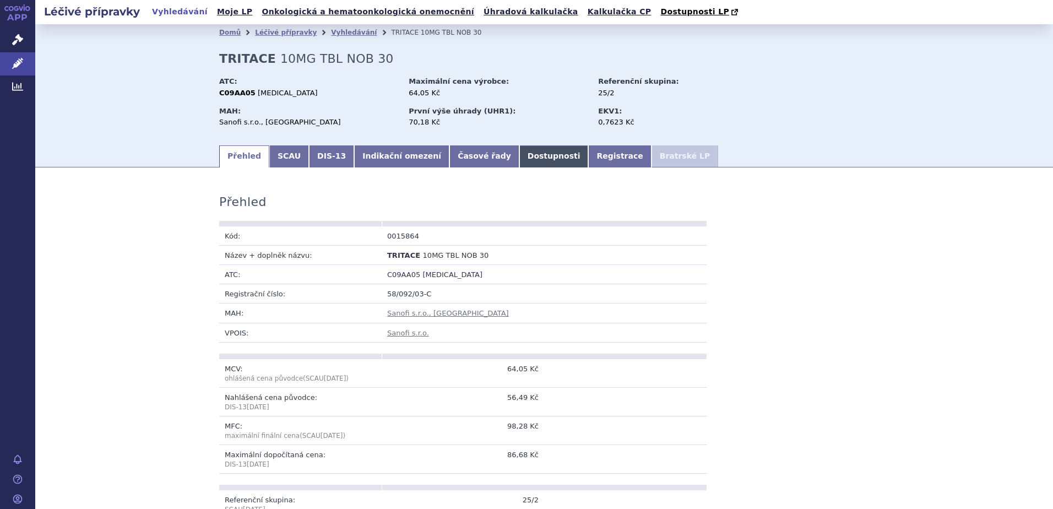
click at [519, 151] on link "Dostupnosti" at bounding box center [553, 156] width 69 height 22
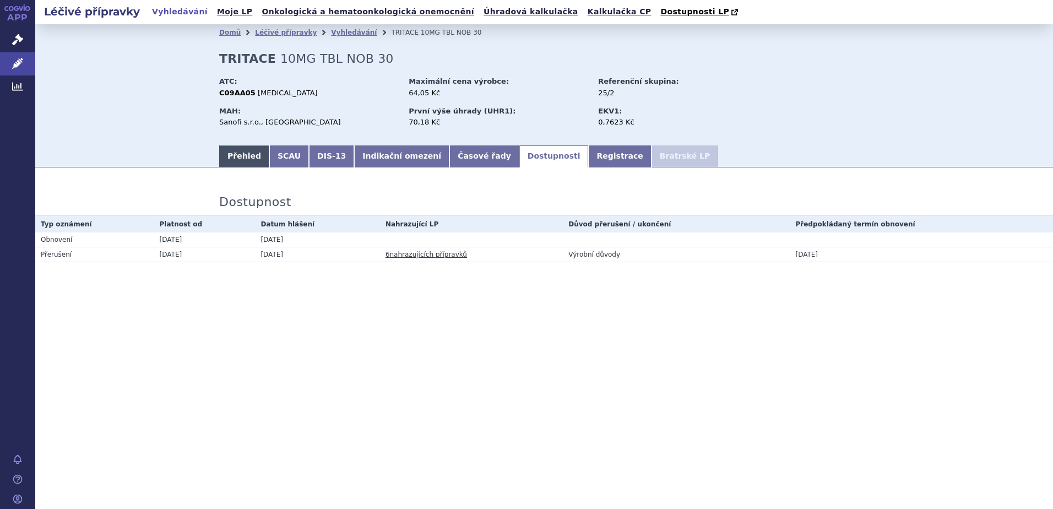
click at [226, 156] on link "Přehled" at bounding box center [244, 156] width 50 height 22
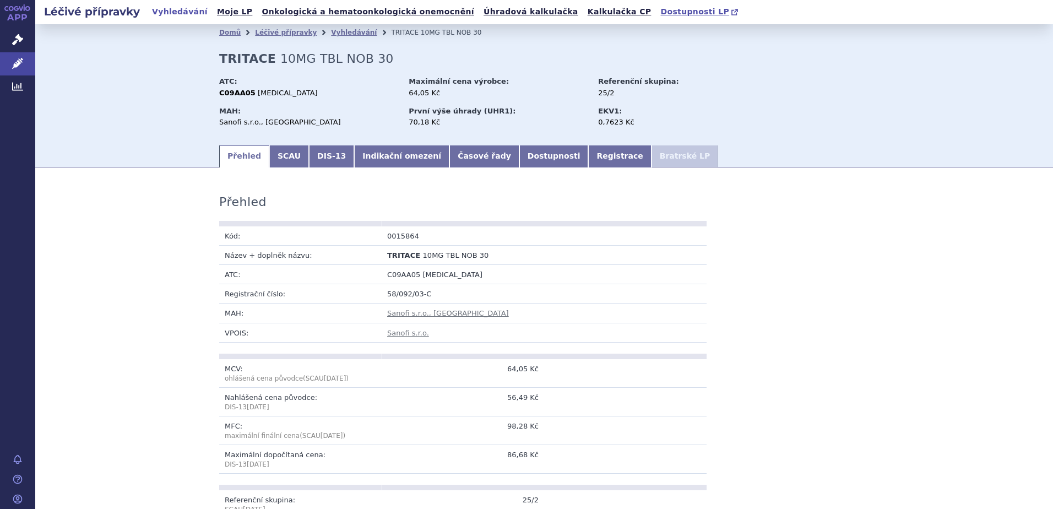
click at [660, 13] on span "Dostupnosti LP" at bounding box center [694, 11] width 69 height 9
